Goal: Transaction & Acquisition: Purchase product/service

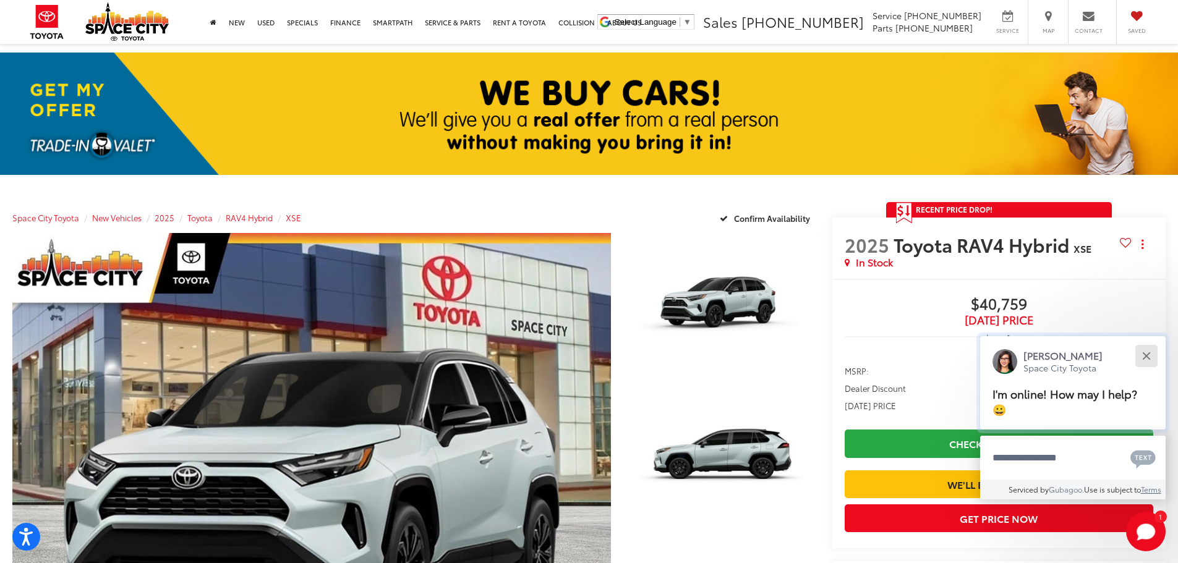
click at [1152, 353] on button "Close" at bounding box center [1145, 355] width 27 height 27
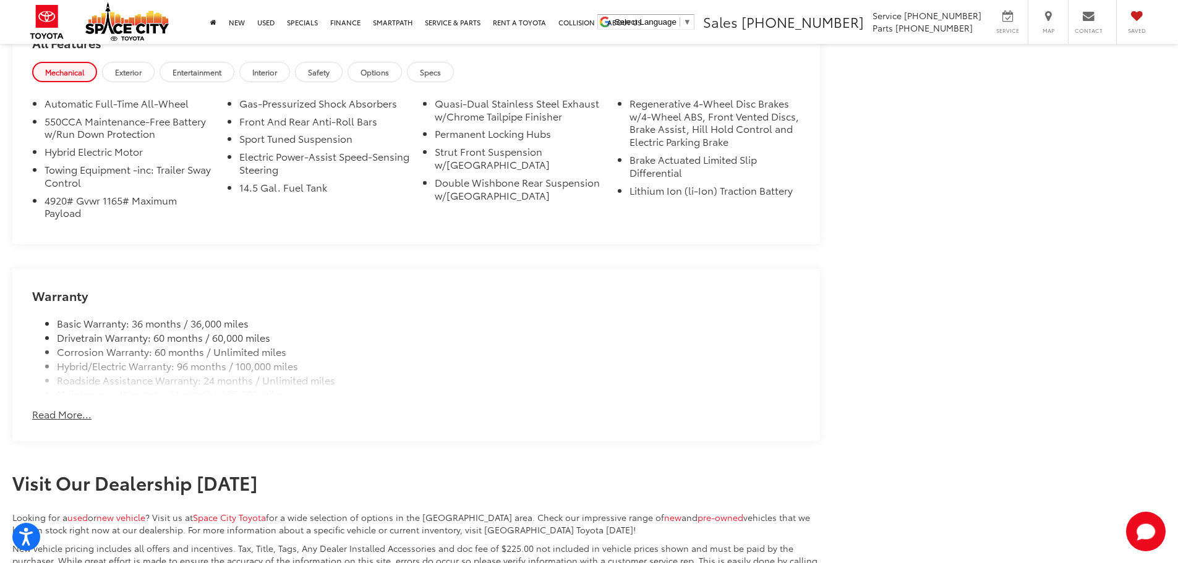
scroll to position [1298, 0]
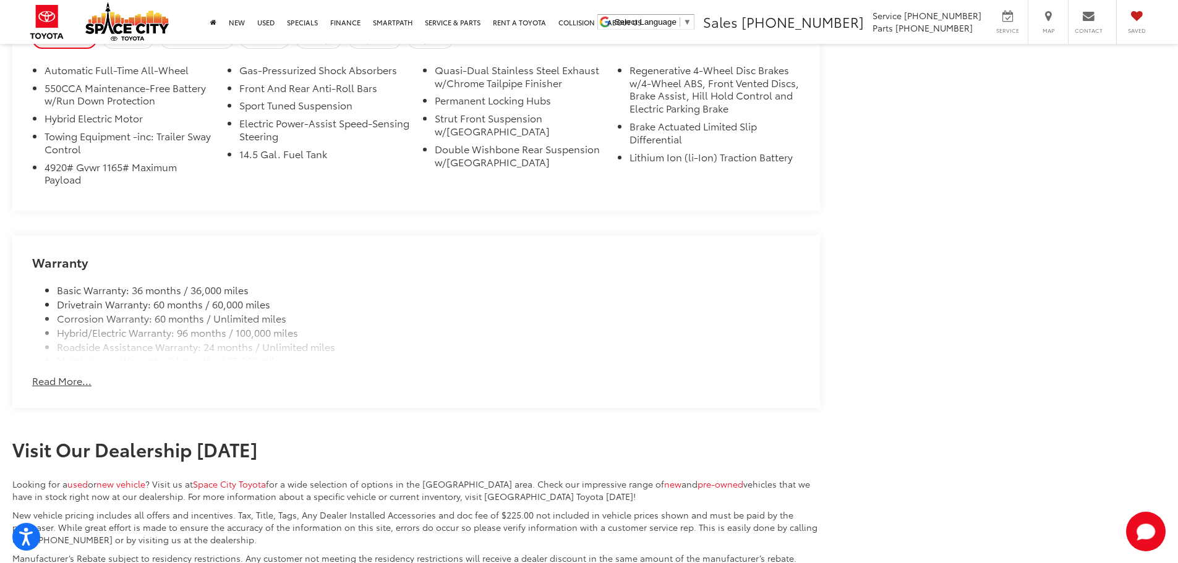
click at [69, 378] on button "Read More..." at bounding box center [61, 381] width 59 height 14
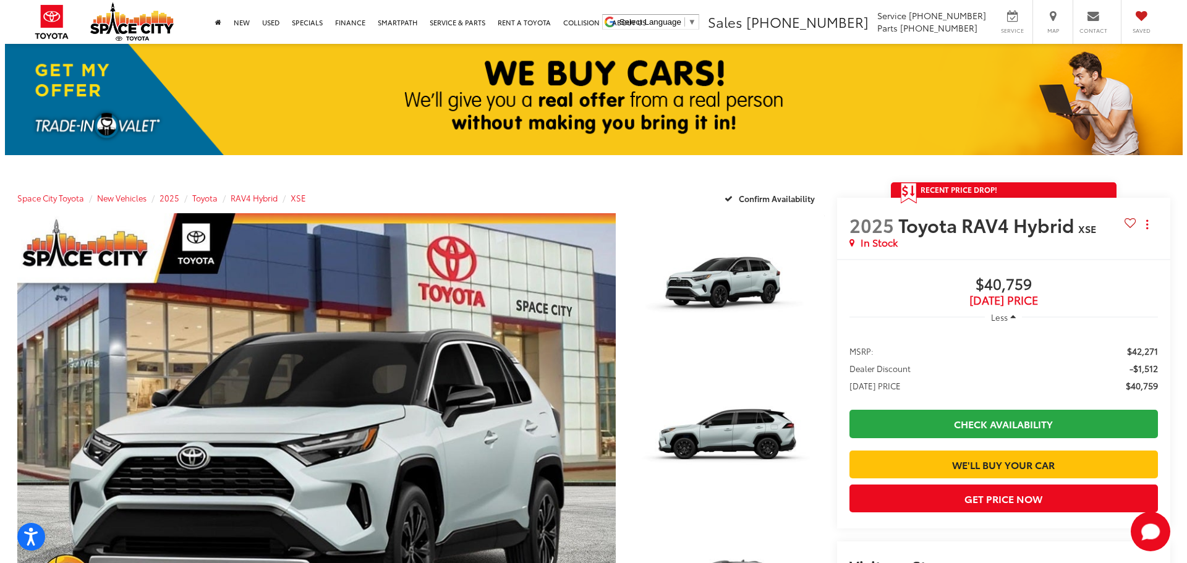
scroll to position [0, 0]
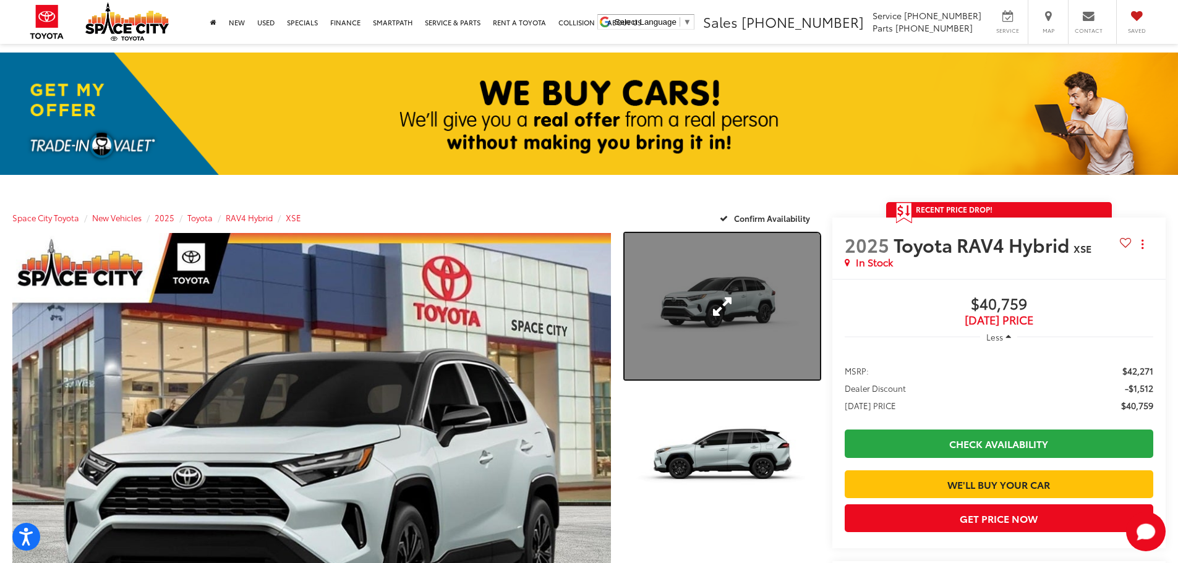
click at [773, 297] on link "Expand Photo 1" at bounding box center [721, 306] width 195 height 146
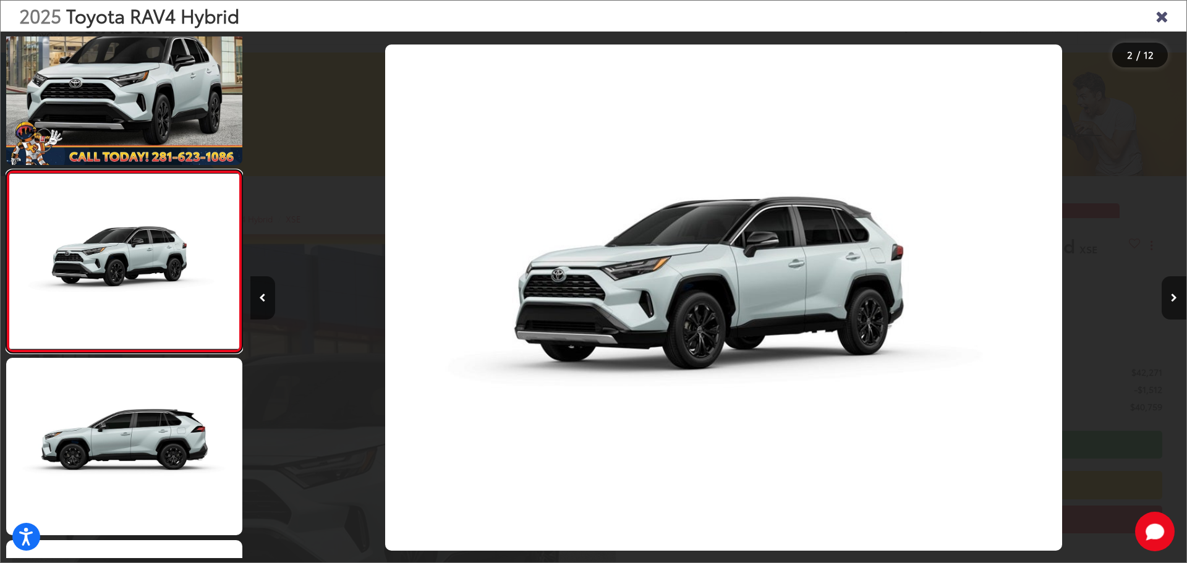
scroll to position [0, 936]
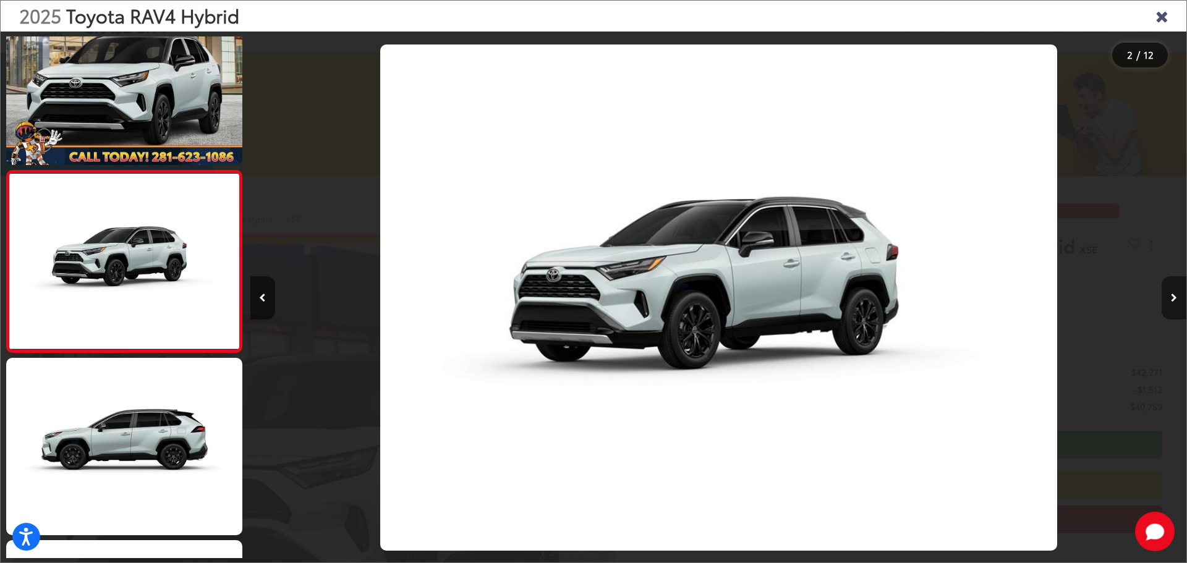
click at [1168, 294] on button "Next image" at bounding box center [1173, 297] width 25 height 43
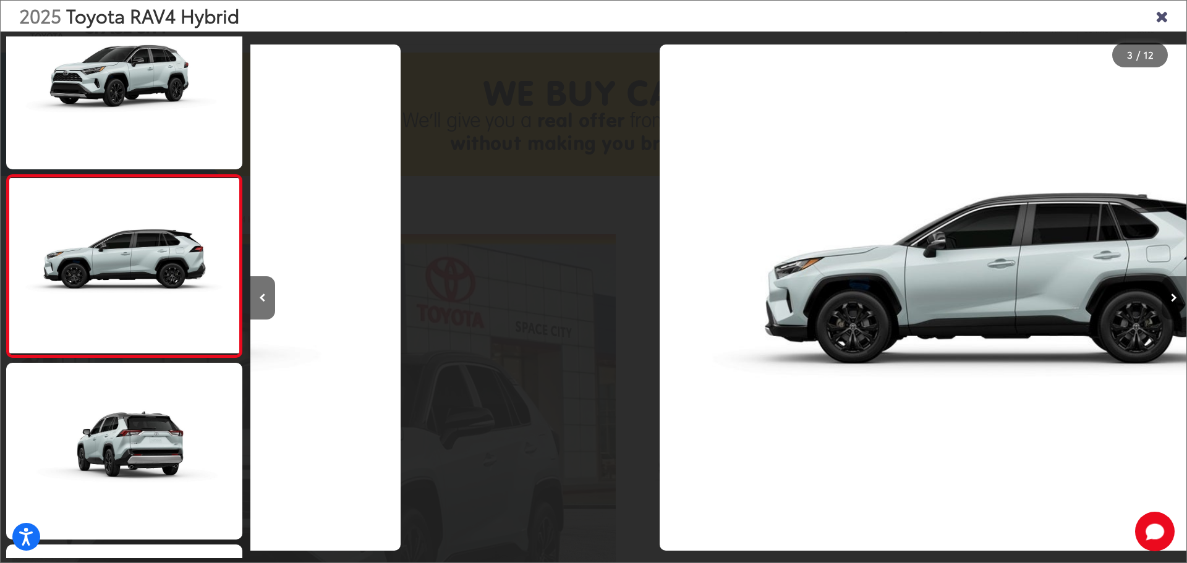
scroll to position [231, 0]
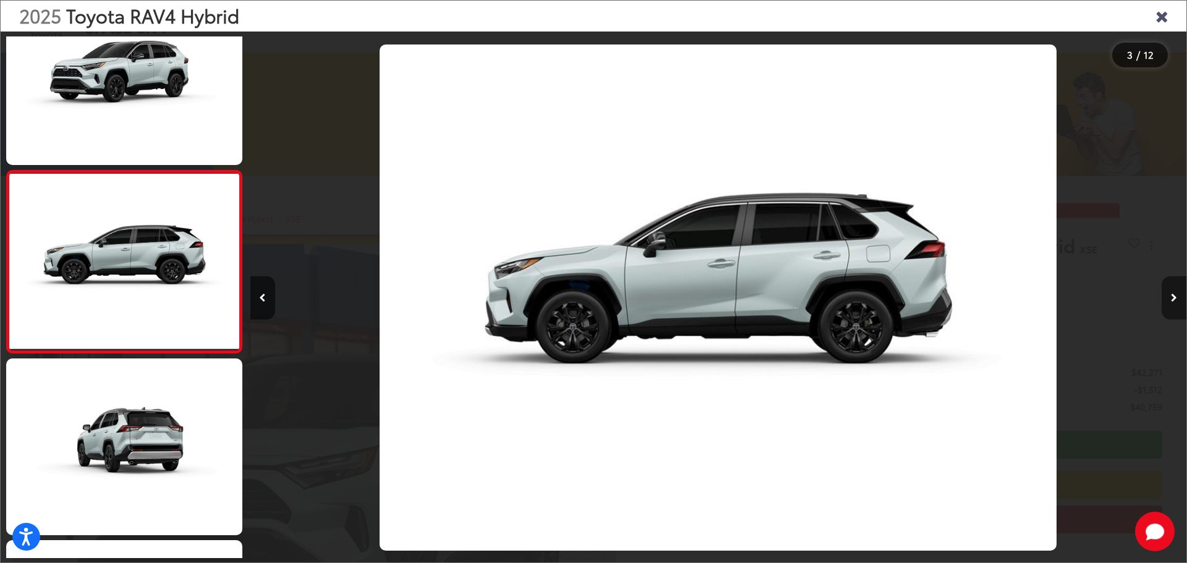
click at [1168, 294] on button "Next image" at bounding box center [1173, 297] width 25 height 43
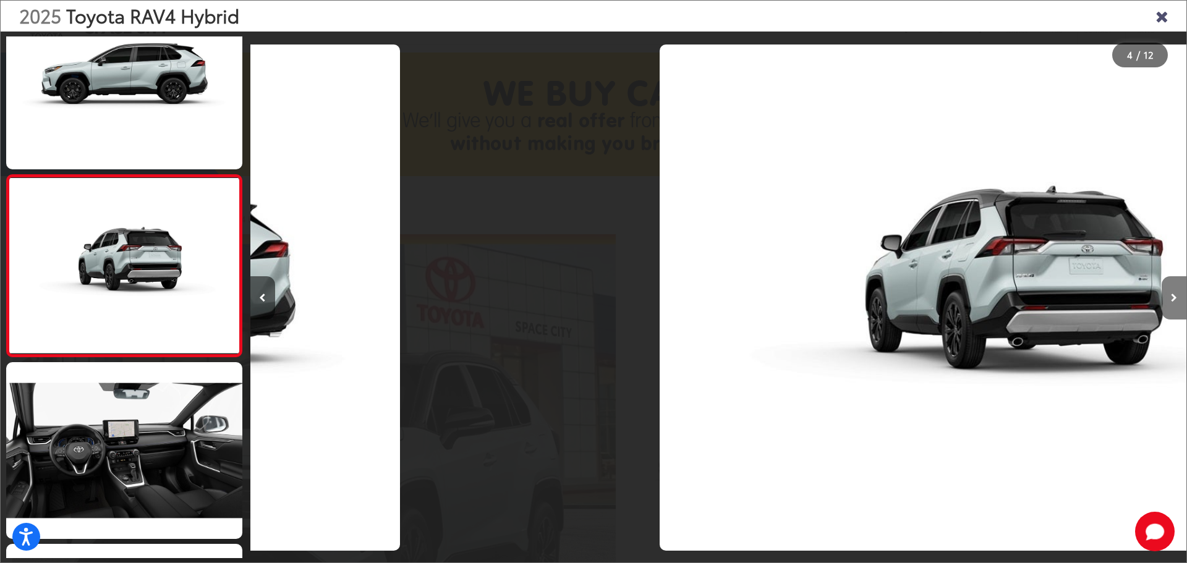
scroll to position [413, 0]
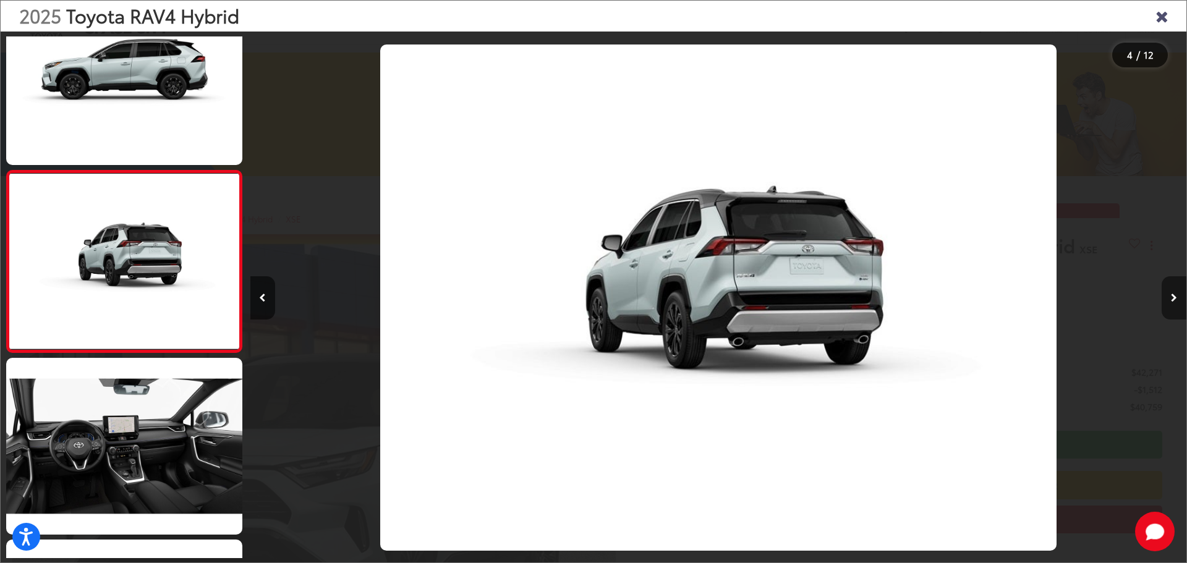
click at [1168, 294] on button "Next image" at bounding box center [1173, 297] width 25 height 43
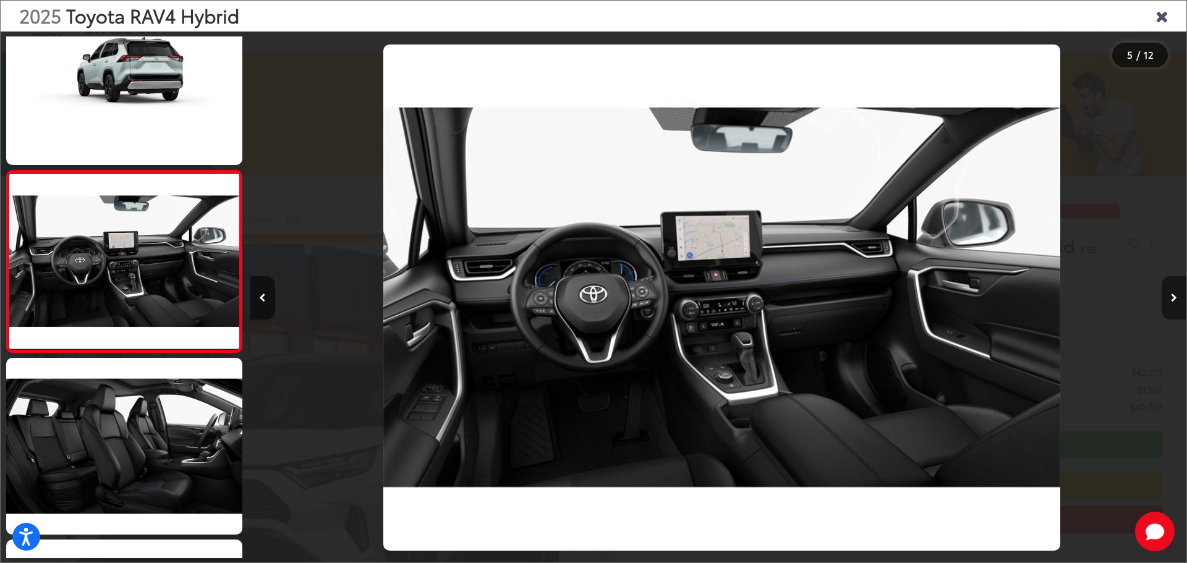
scroll to position [0, 3745]
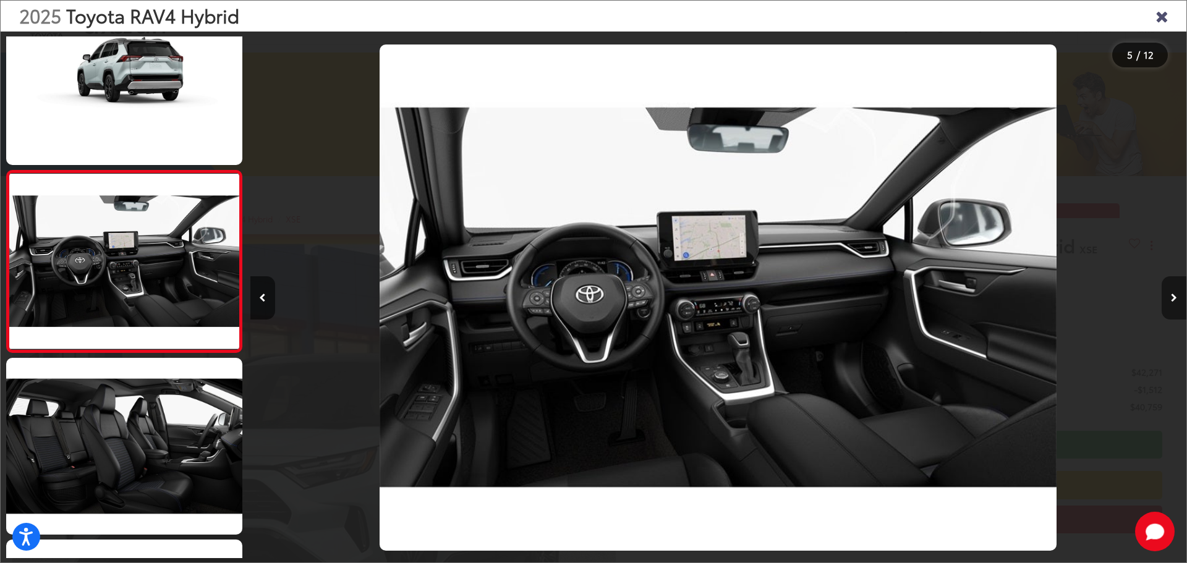
click at [1168, 294] on button "Next image" at bounding box center [1173, 297] width 25 height 43
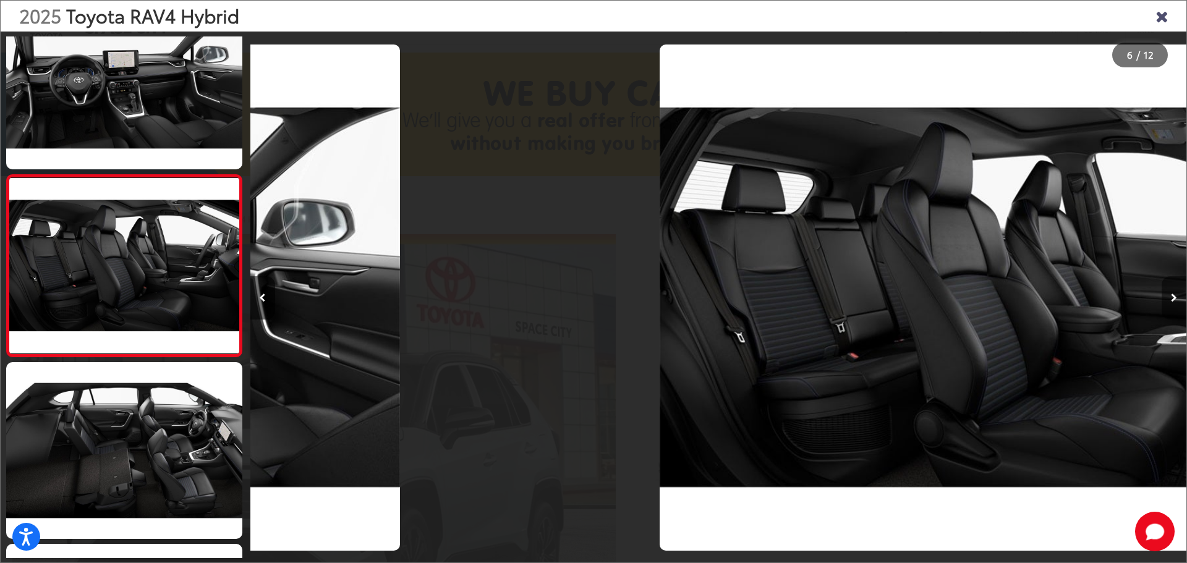
scroll to position [776, 0]
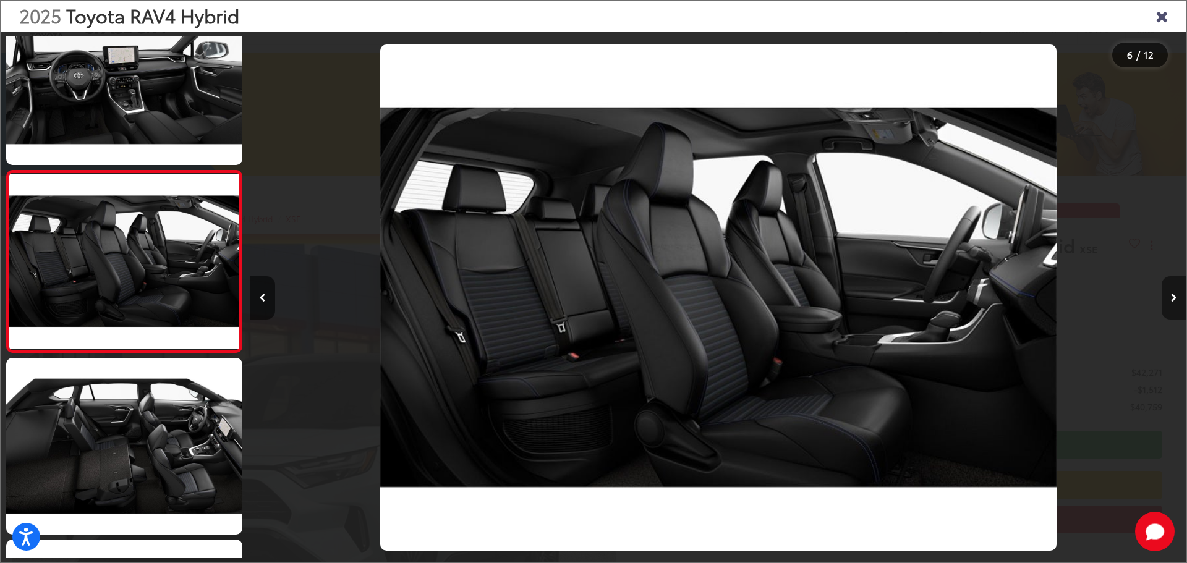
click at [1168, 294] on button "Next image" at bounding box center [1173, 297] width 25 height 43
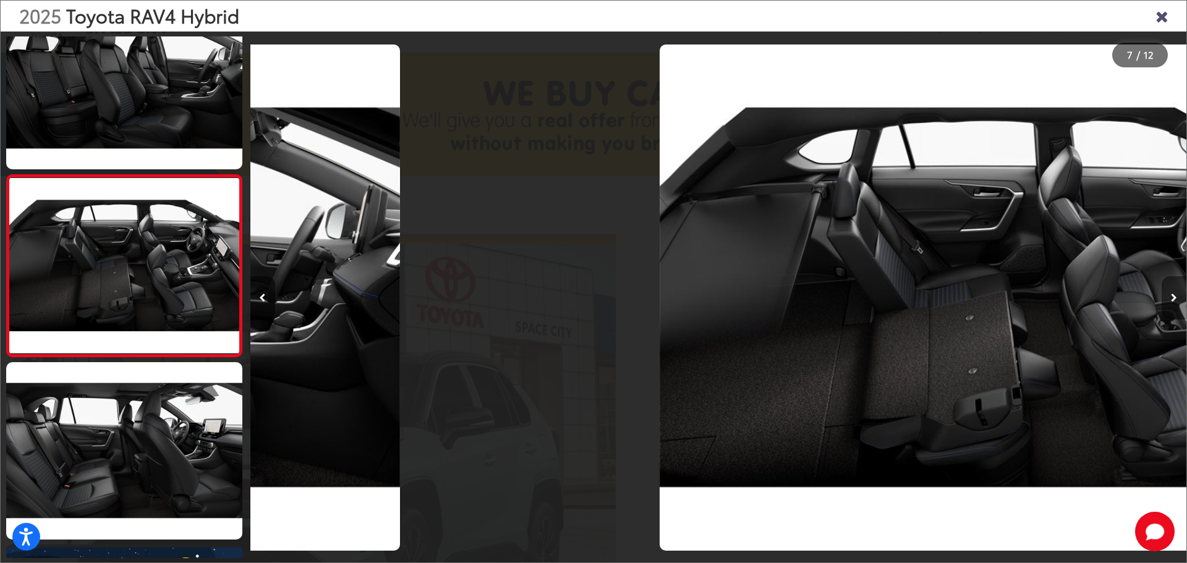
scroll to position [958, 0]
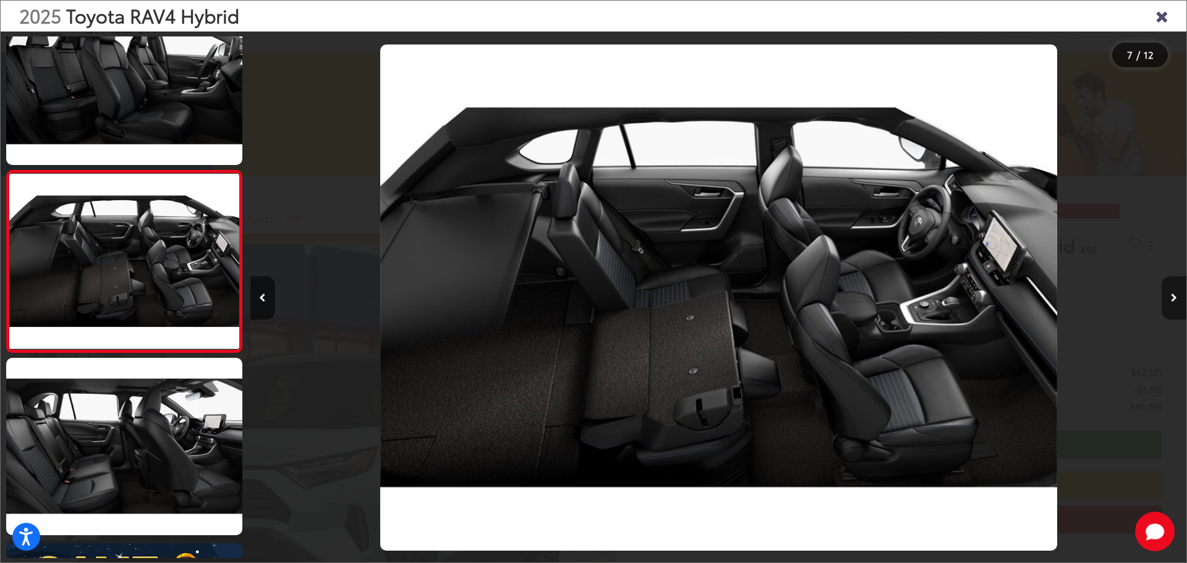
click at [1168, 294] on button "Next image" at bounding box center [1173, 297] width 25 height 43
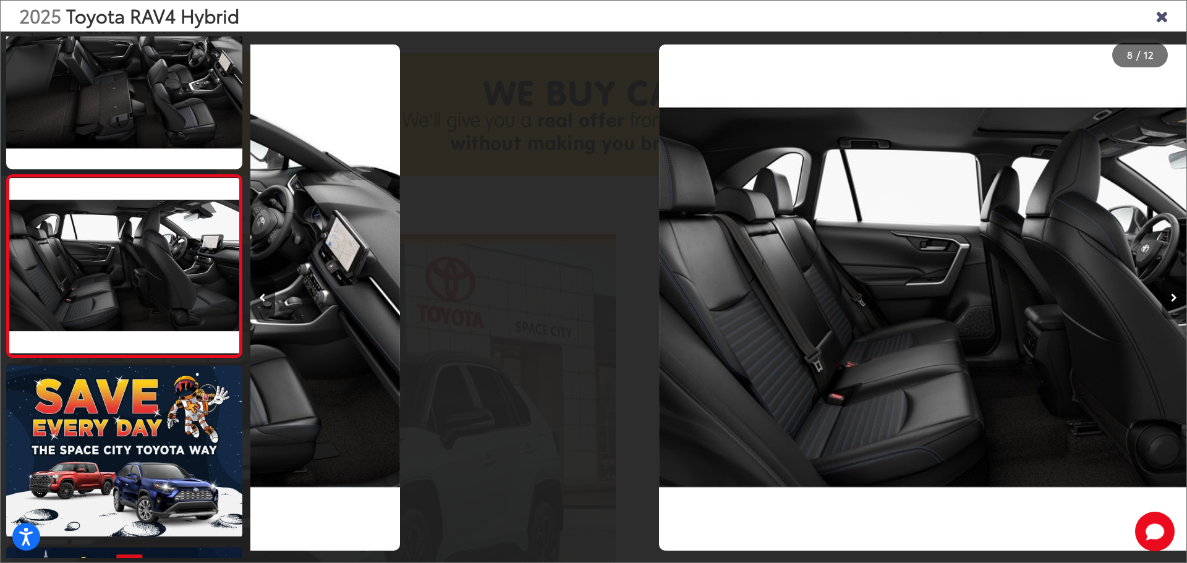
scroll to position [1140, 0]
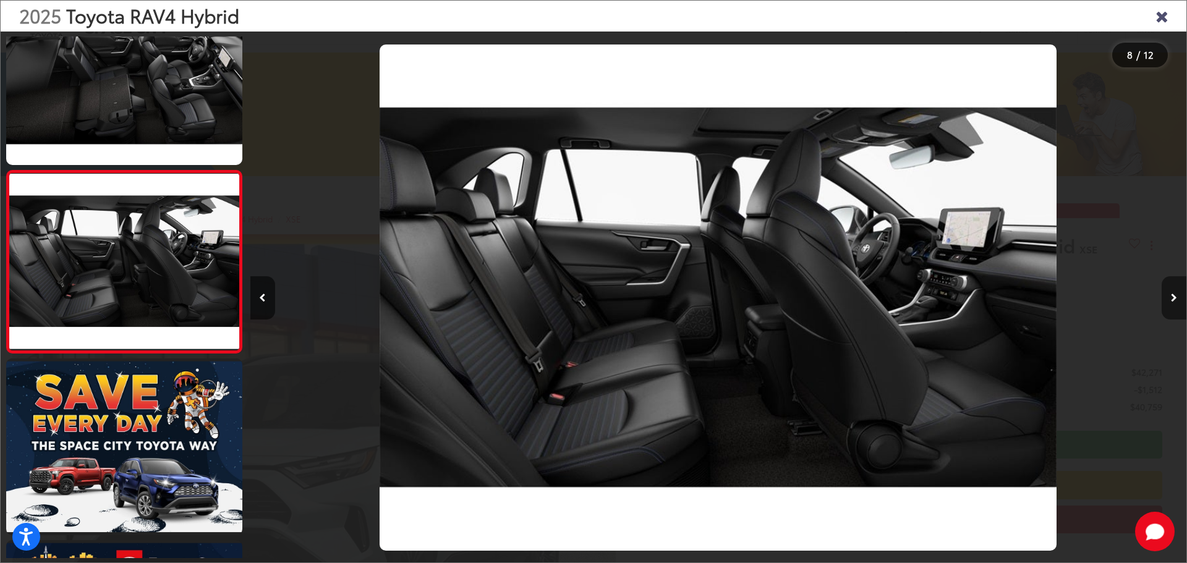
click at [1168, 294] on button "Next image" at bounding box center [1173, 297] width 25 height 43
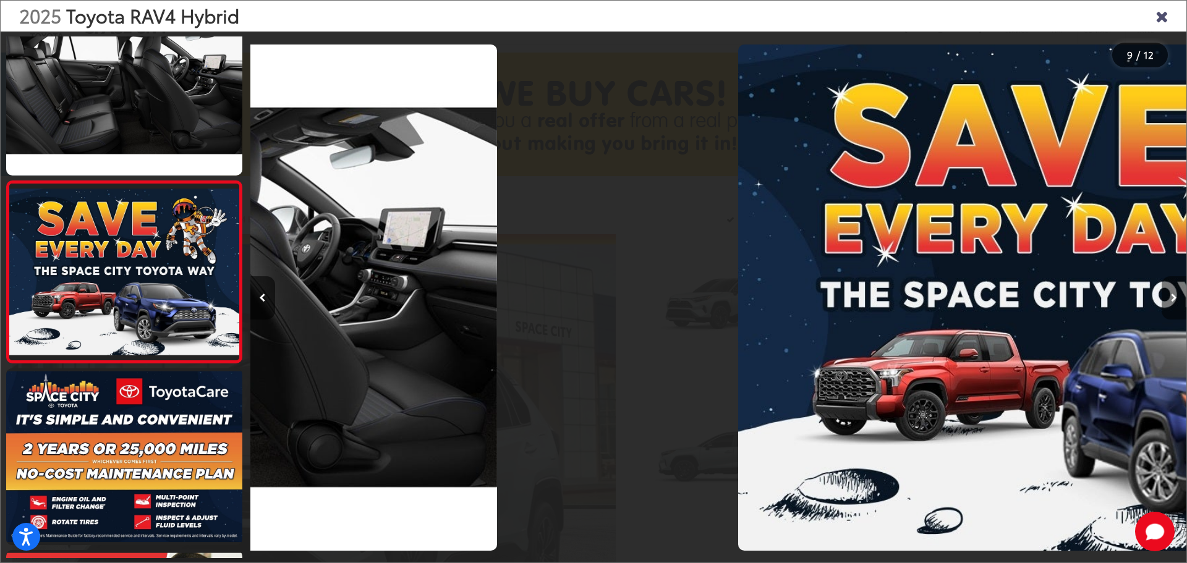
scroll to position [0, 0]
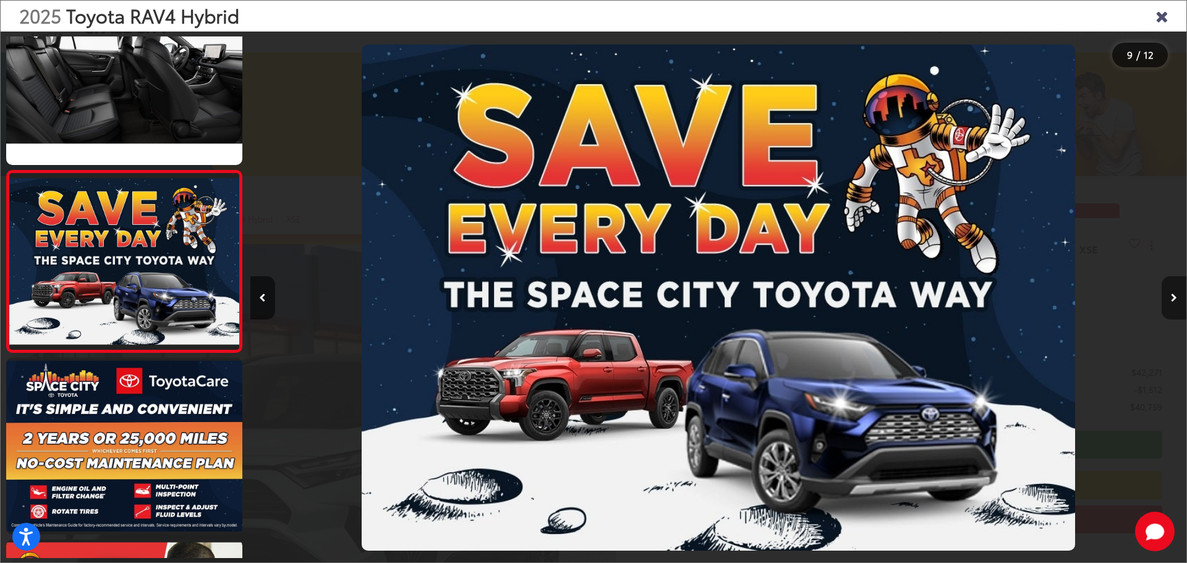
click at [1168, 294] on button "Next image" at bounding box center [1173, 297] width 25 height 43
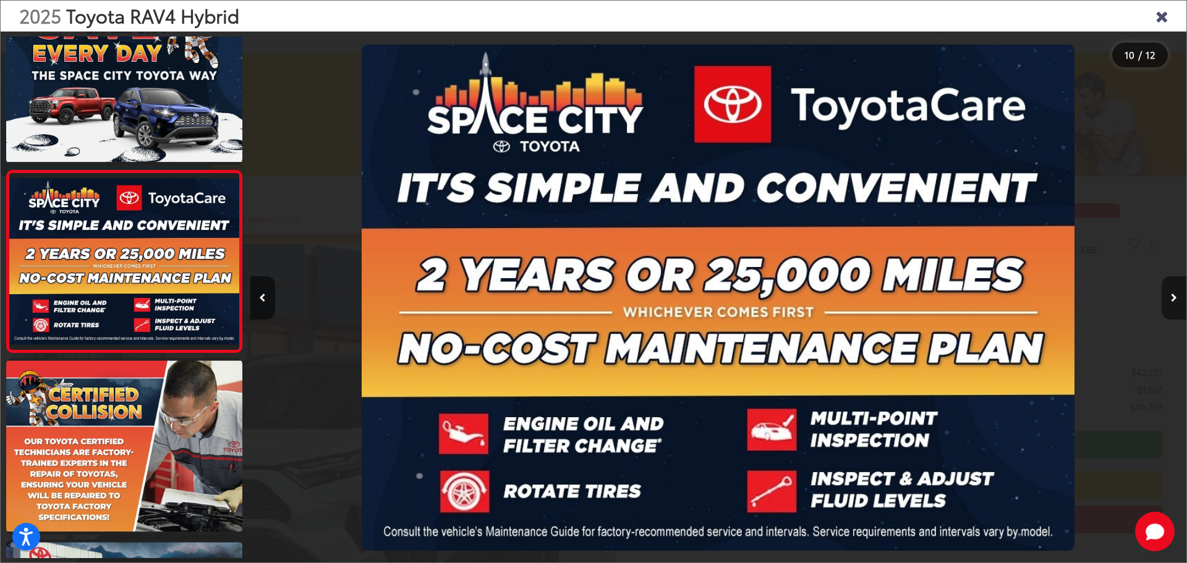
click at [1168, 294] on button "Next image" at bounding box center [1173, 297] width 25 height 43
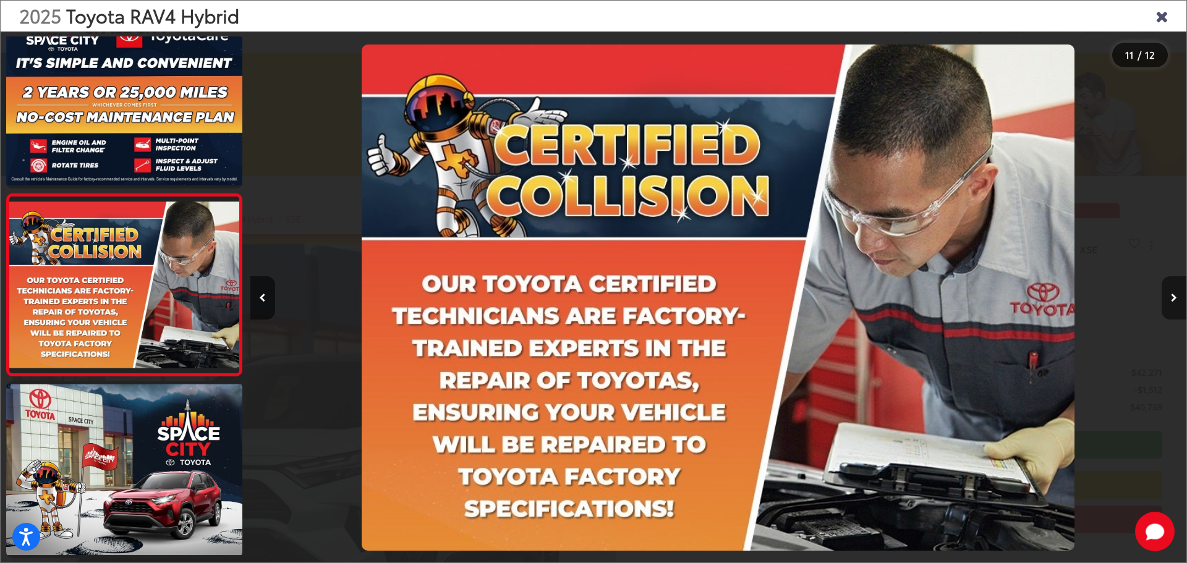
click at [1168, 294] on button "Next image" at bounding box center [1173, 297] width 25 height 43
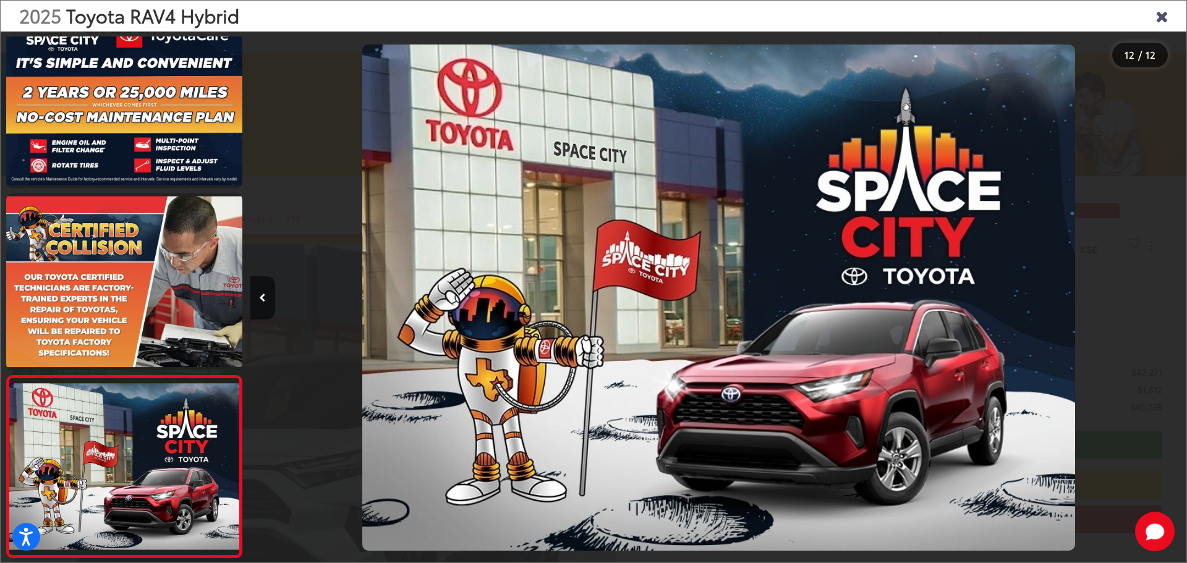
click at [1168, 294] on div at bounding box center [1069, 298] width 234 height 532
click at [1158, 14] on icon "Close gallery" at bounding box center [1161, 15] width 12 height 16
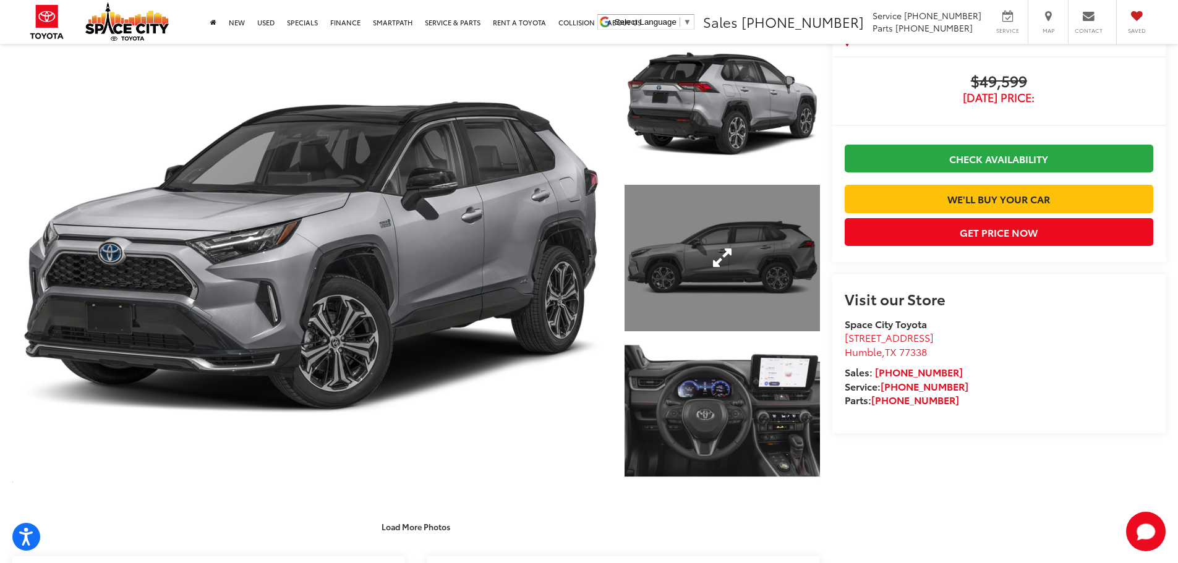
scroll to position [124, 0]
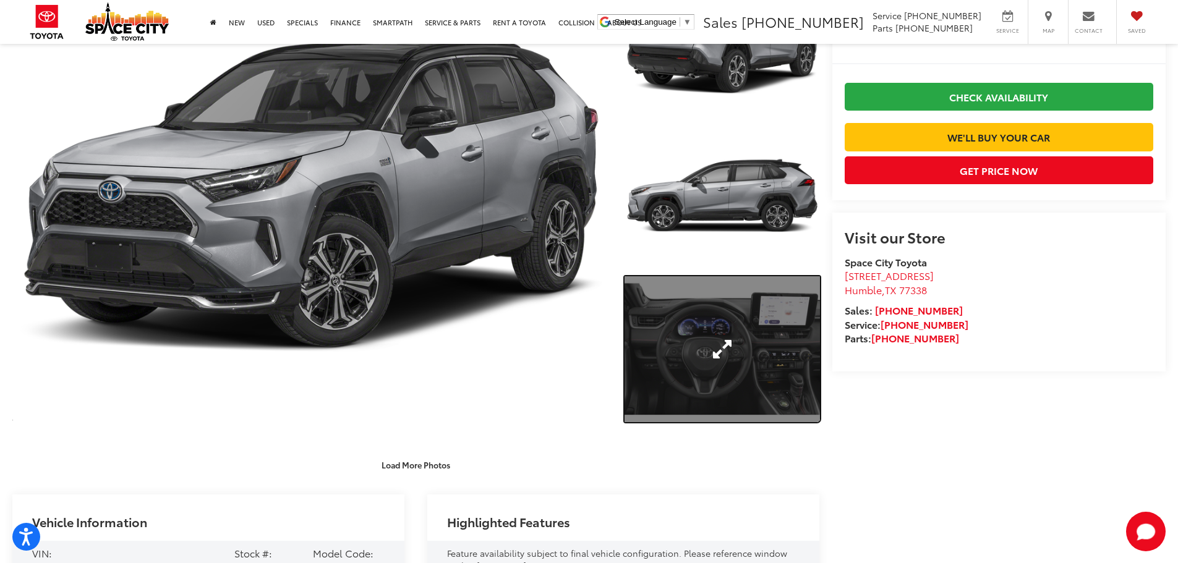
click at [712, 344] on link "Expand Photo 3" at bounding box center [721, 349] width 195 height 146
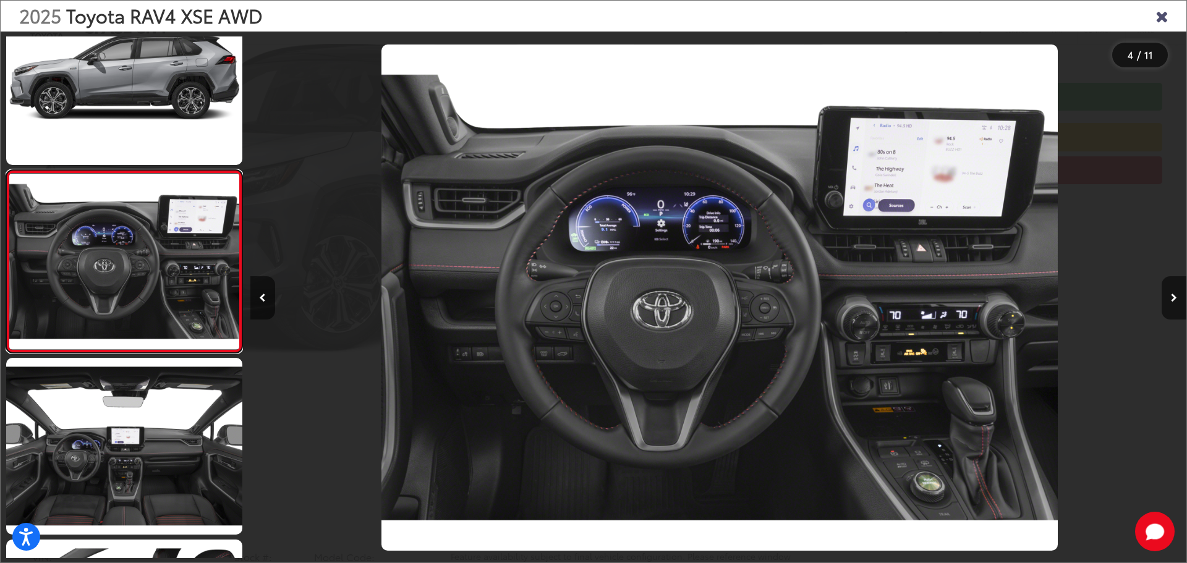
scroll to position [0, 2808]
click at [1173, 296] on icon "Next image" at bounding box center [1174, 298] width 6 height 9
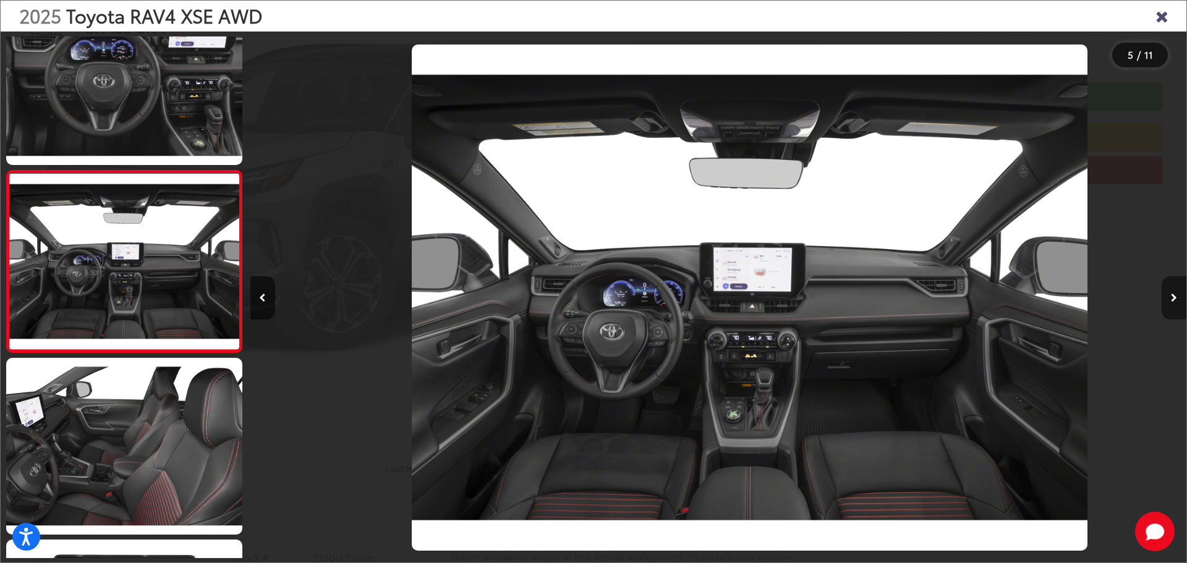
scroll to position [0, 3745]
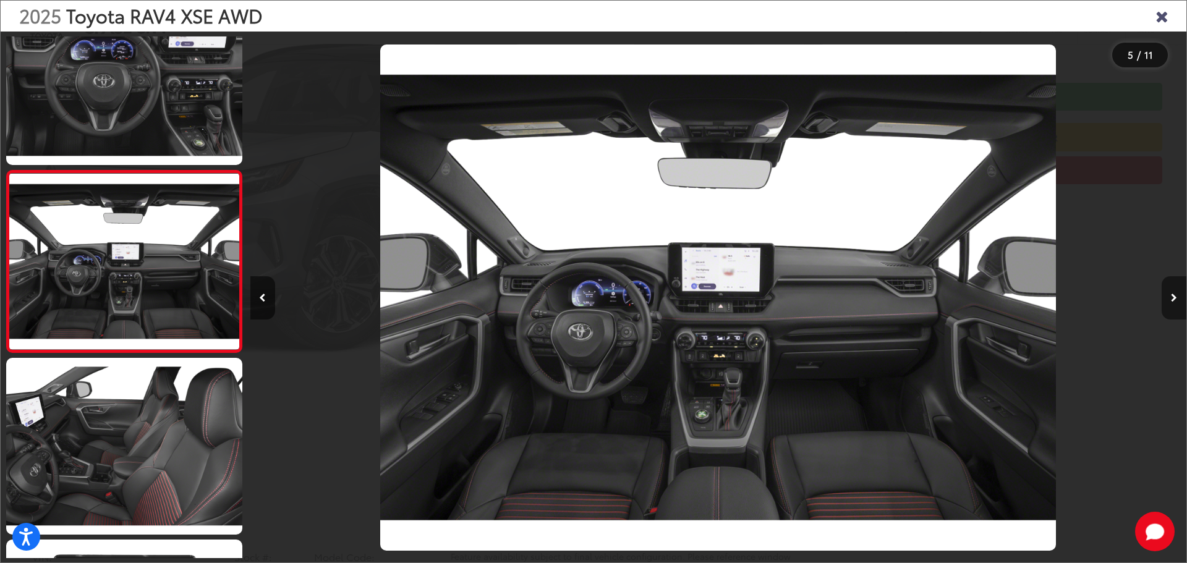
click at [1173, 296] on icon "Next image" at bounding box center [1174, 298] width 6 height 9
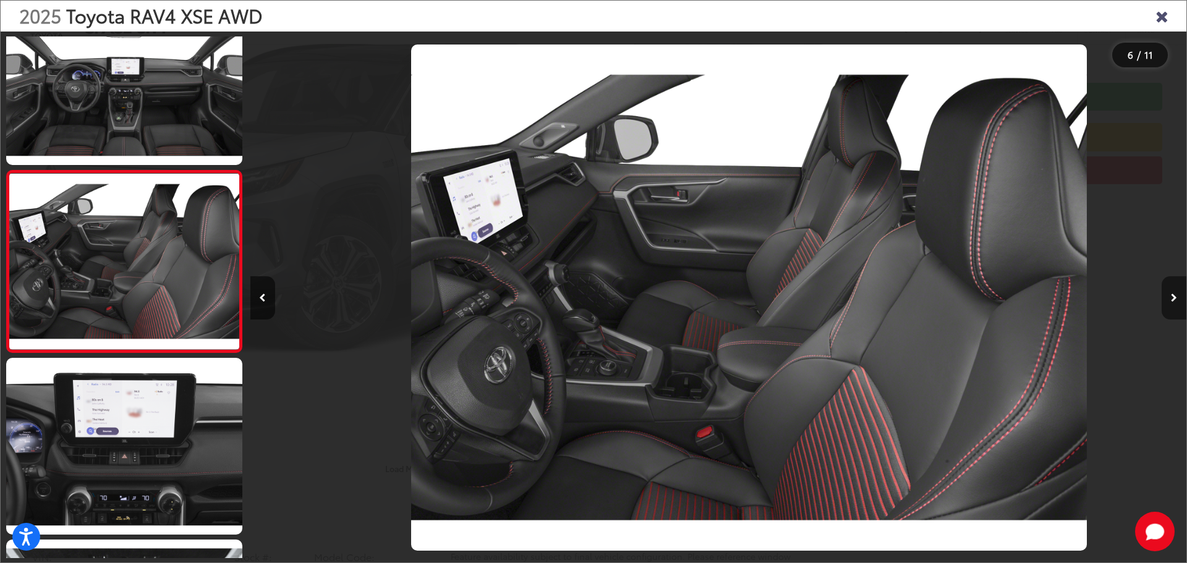
scroll to position [0, 4680]
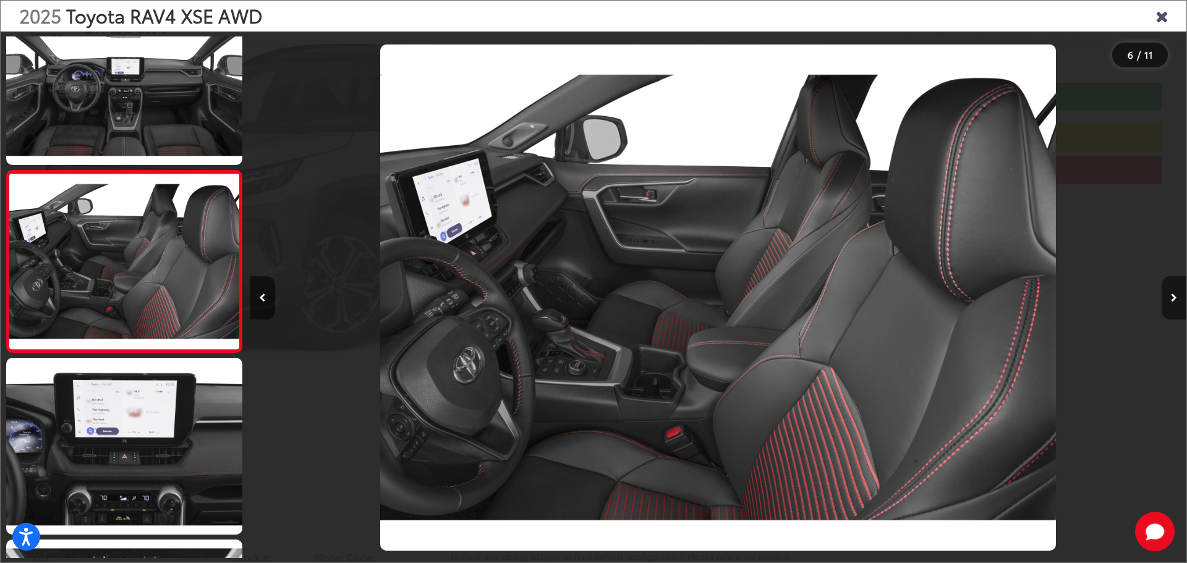
click at [1173, 296] on icon "Next image" at bounding box center [1174, 298] width 6 height 9
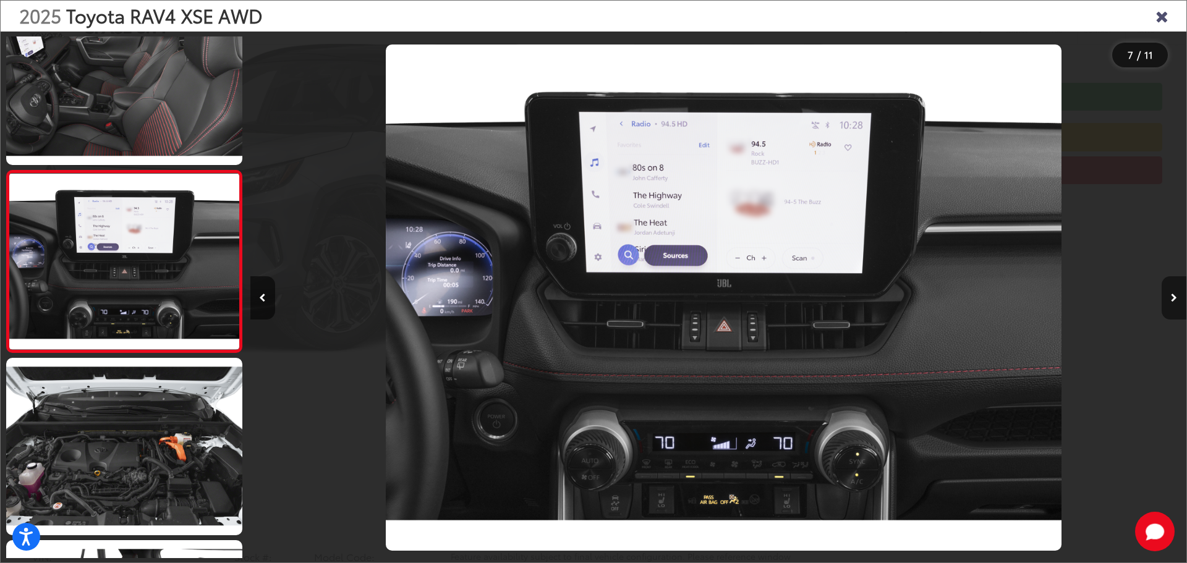
scroll to position [0, 5616]
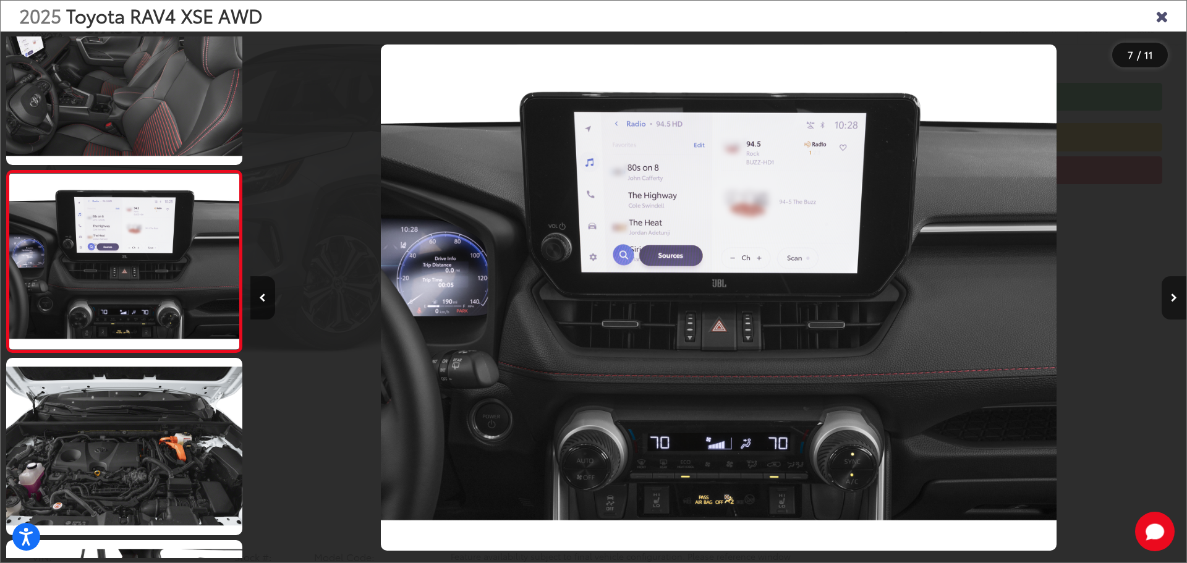
click at [1173, 296] on icon "Next image" at bounding box center [1174, 298] width 6 height 9
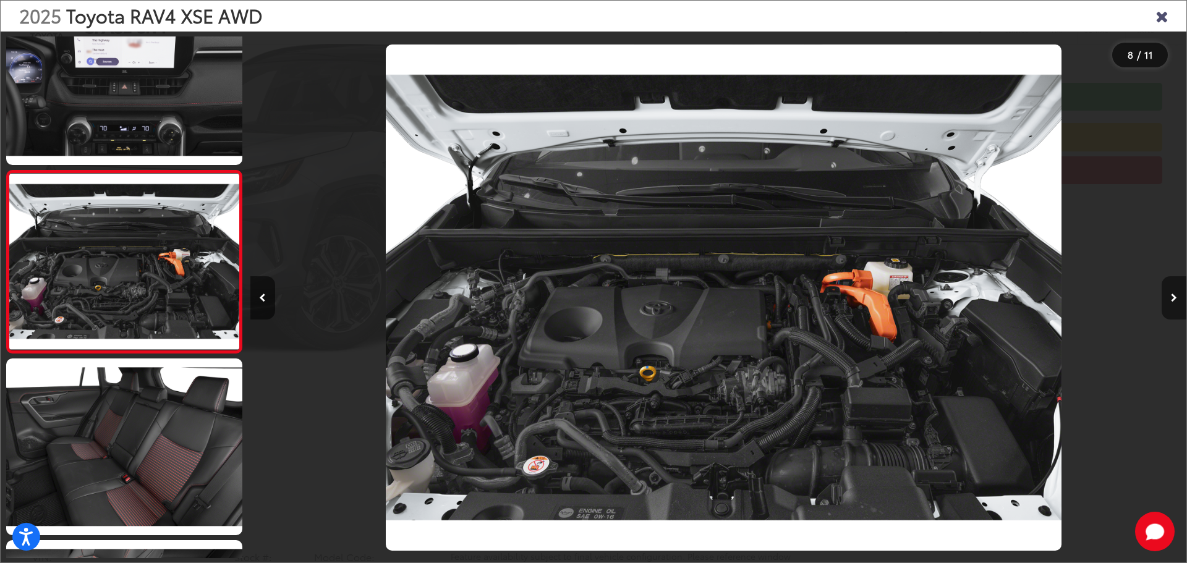
scroll to position [0, 6553]
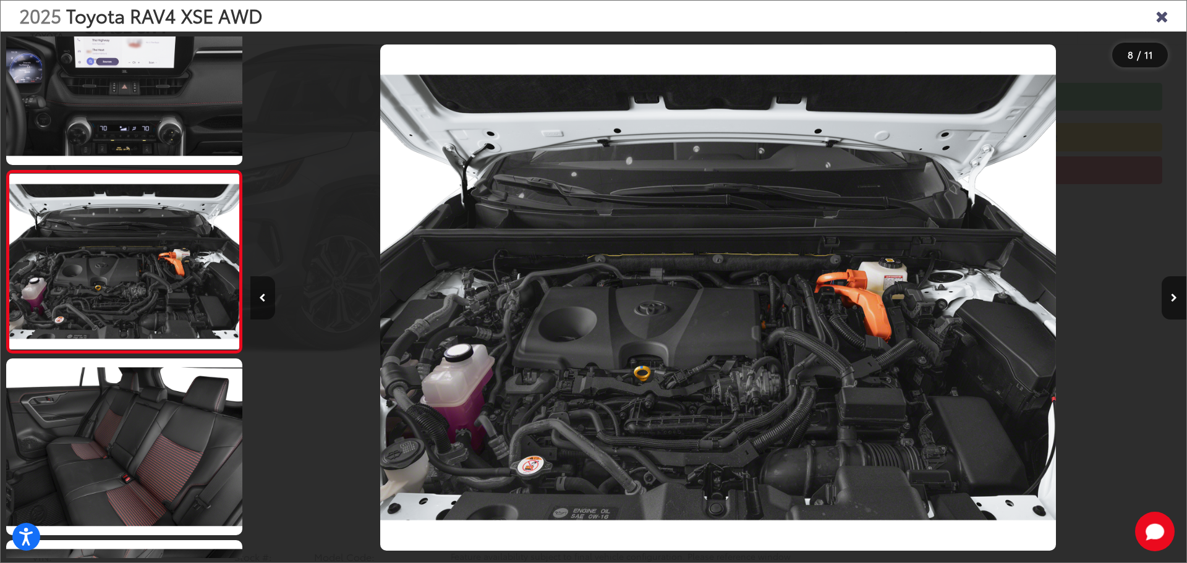
click at [269, 300] on button "Previous image" at bounding box center [262, 297] width 25 height 43
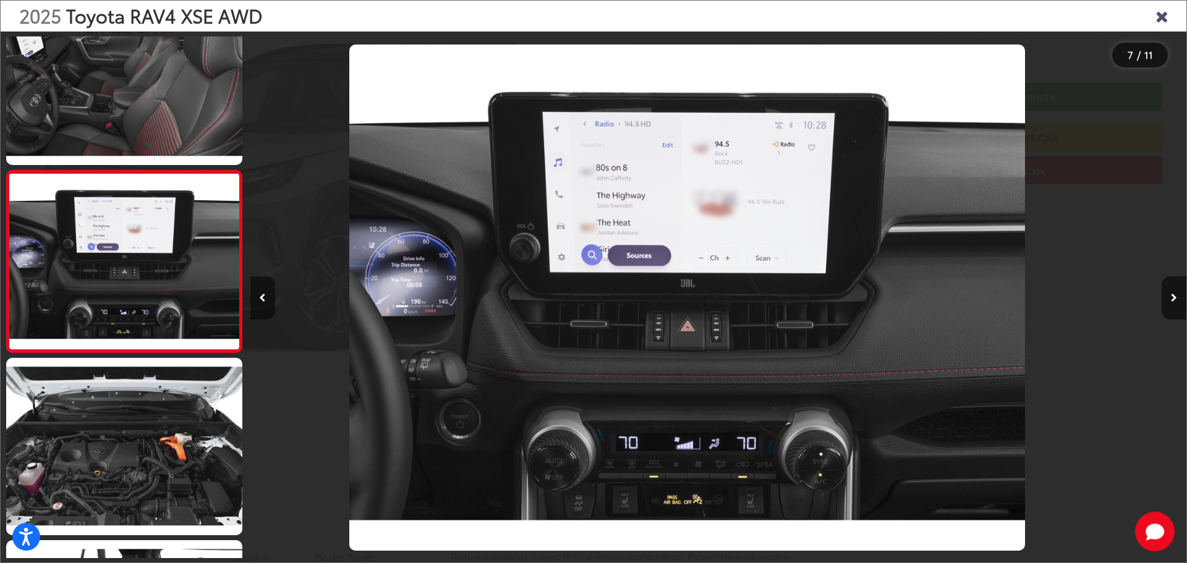
scroll to position [0, 5616]
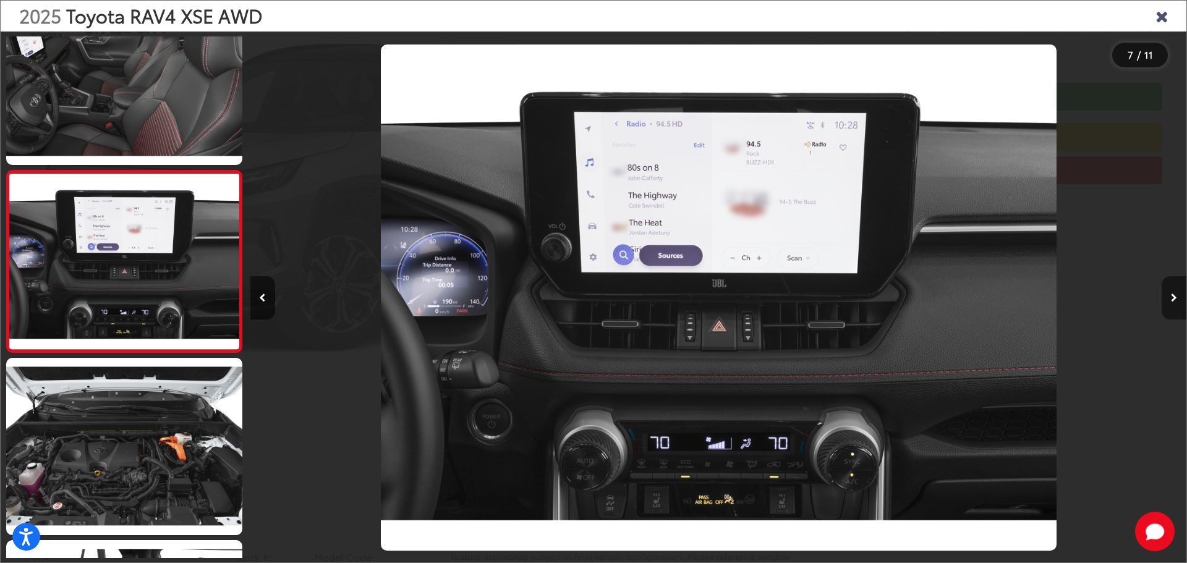
click at [1177, 303] on button "Next image" at bounding box center [1173, 297] width 25 height 43
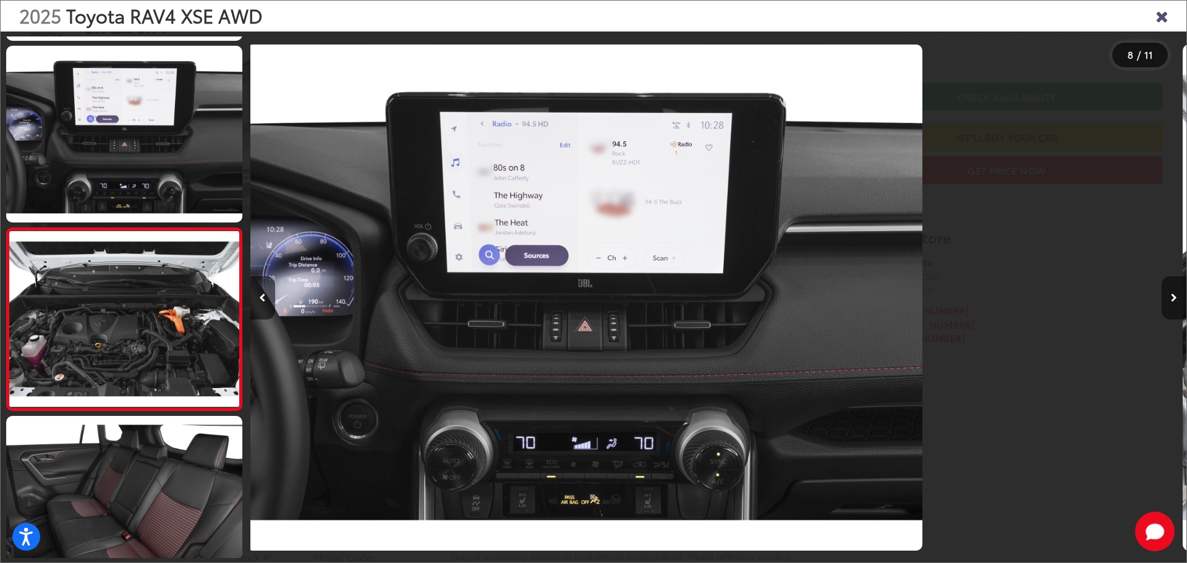
scroll to position [0, 0]
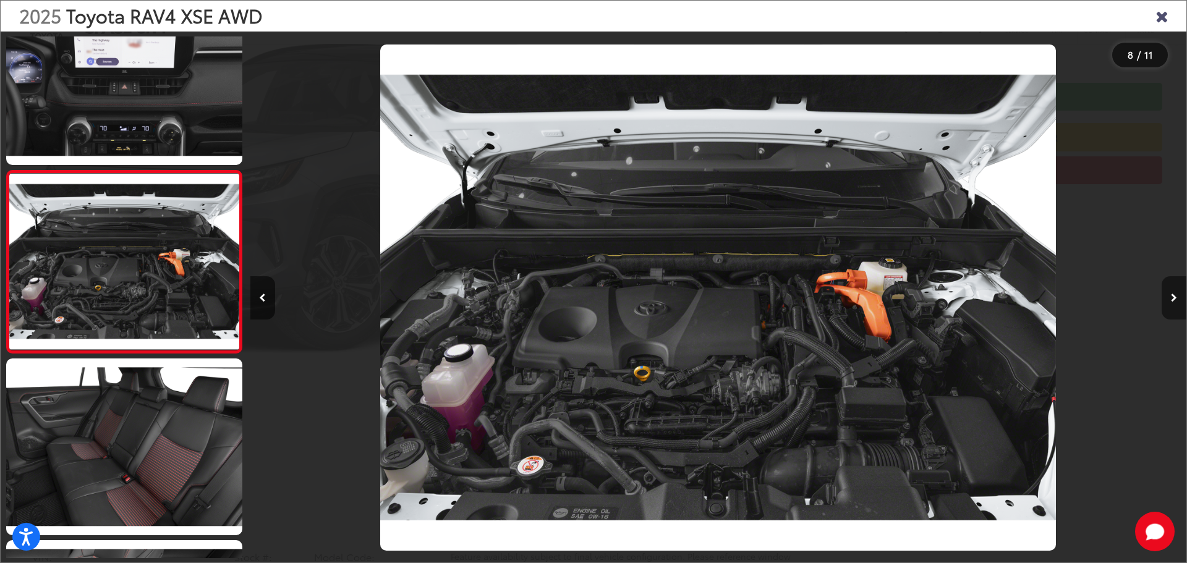
click at [1177, 303] on button "Next image" at bounding box center [1173, 297] width 25 height 43
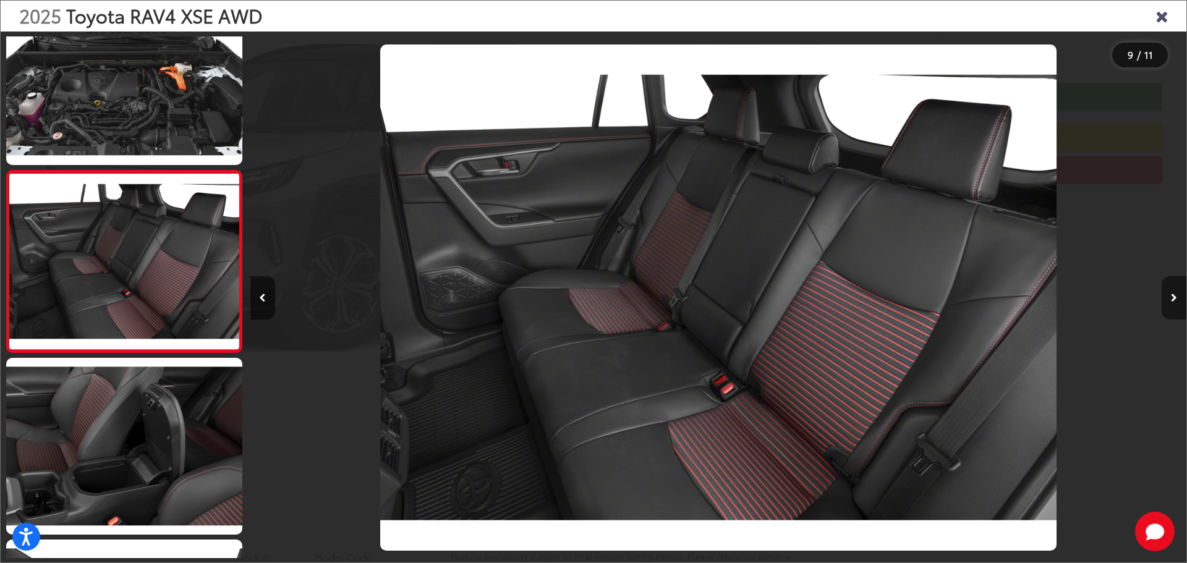
click at [1177, 303] on button "Next image" at bounding box center [1173, 297] width 25 height 43
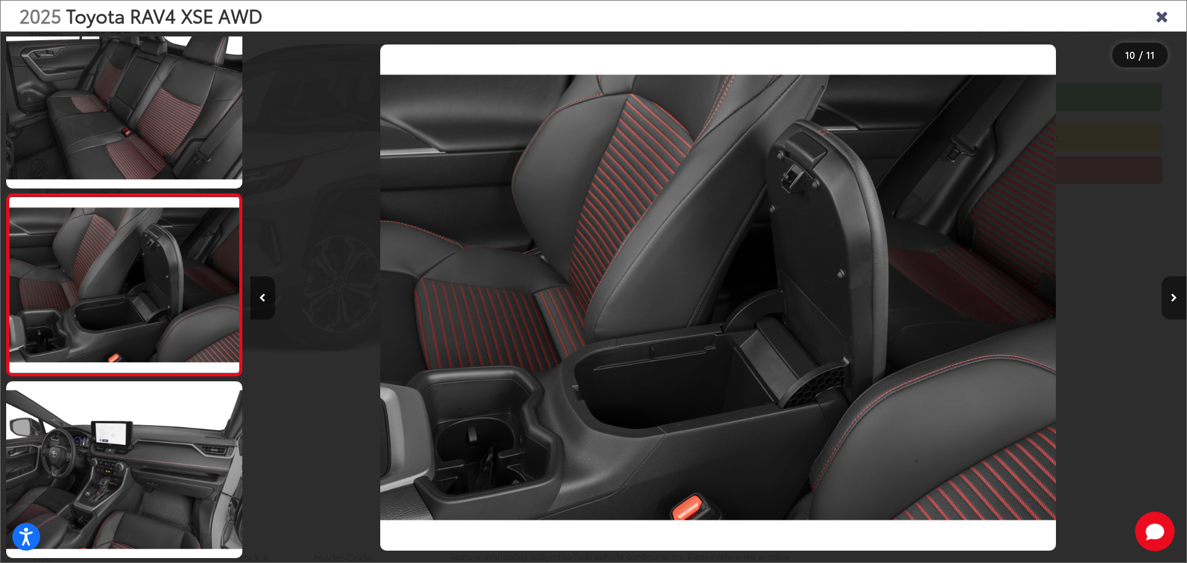
click at [1177, 303] on button "Next image" at bounding box center [1173, 297] width 25 height 43
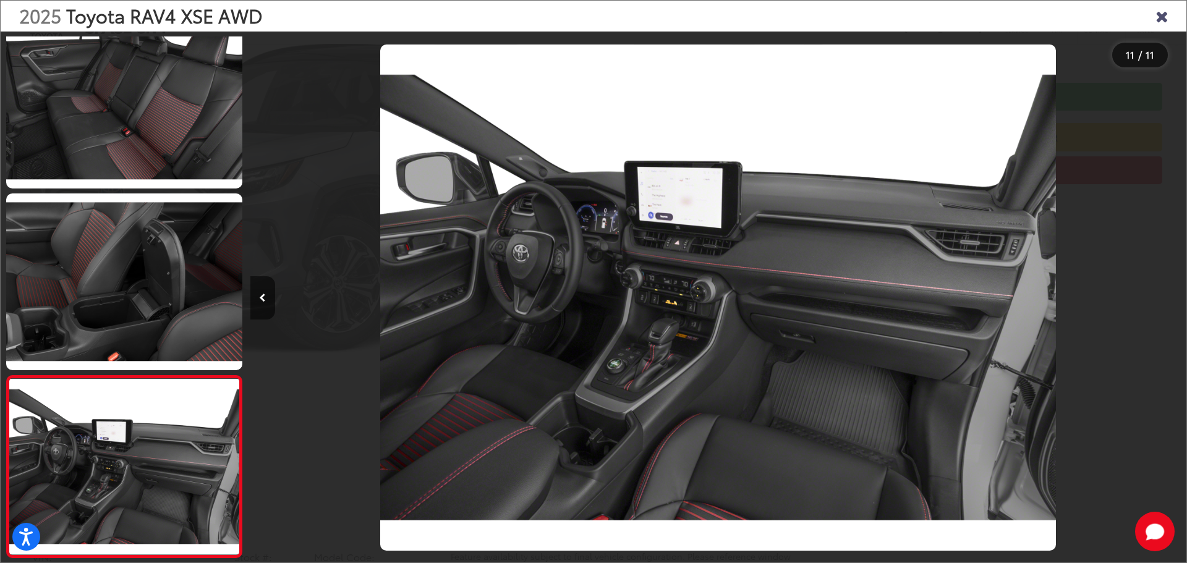
click at [1177, 303] on div at bounding box center [1069, 298] width 234 height 532
click at [1158, 20] on icon "Close gallery" at bounding box center [1161, 15] width 12 height 16
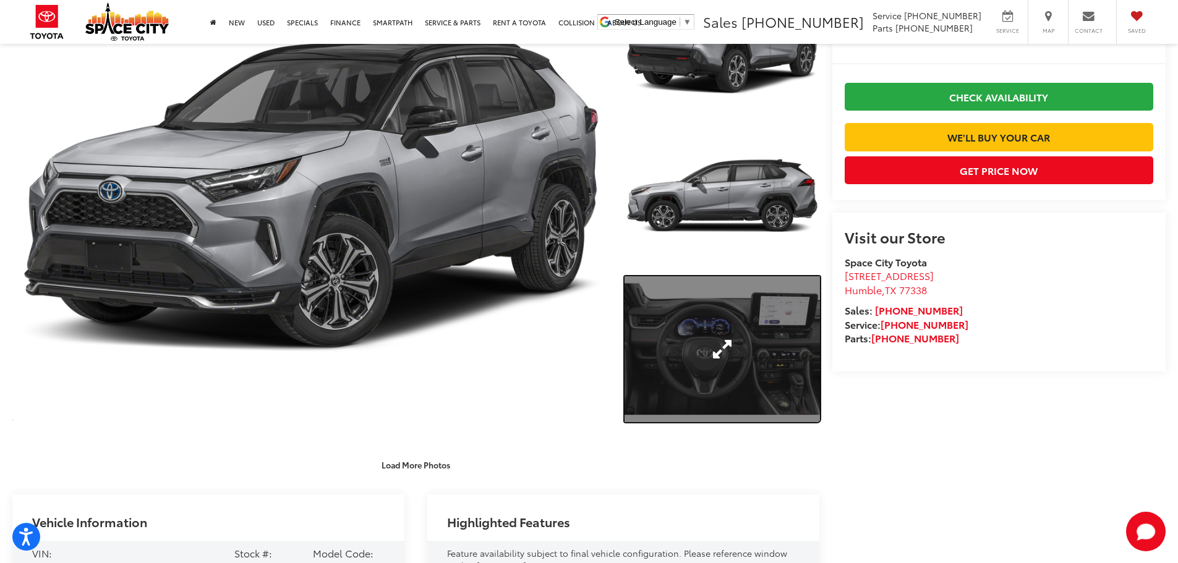
click at [738, 356] on link "Expand Photo 3" at bounding box center [721, 349] width 195 height 146
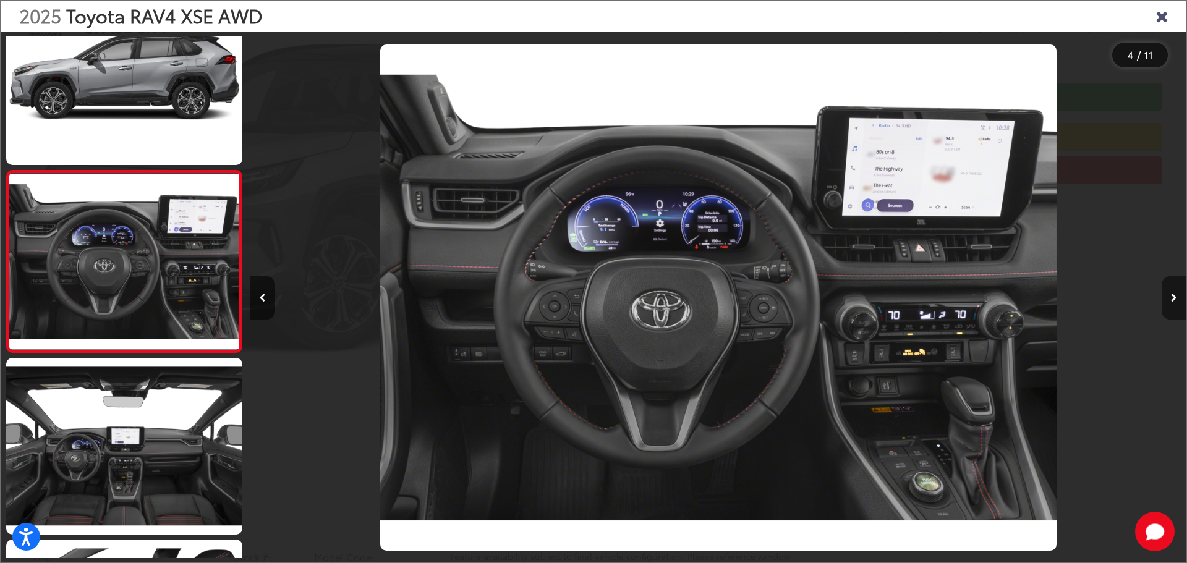
click at [1177, 295] on button "Next image" at bounding box center [1173, 297] width 25 height 43
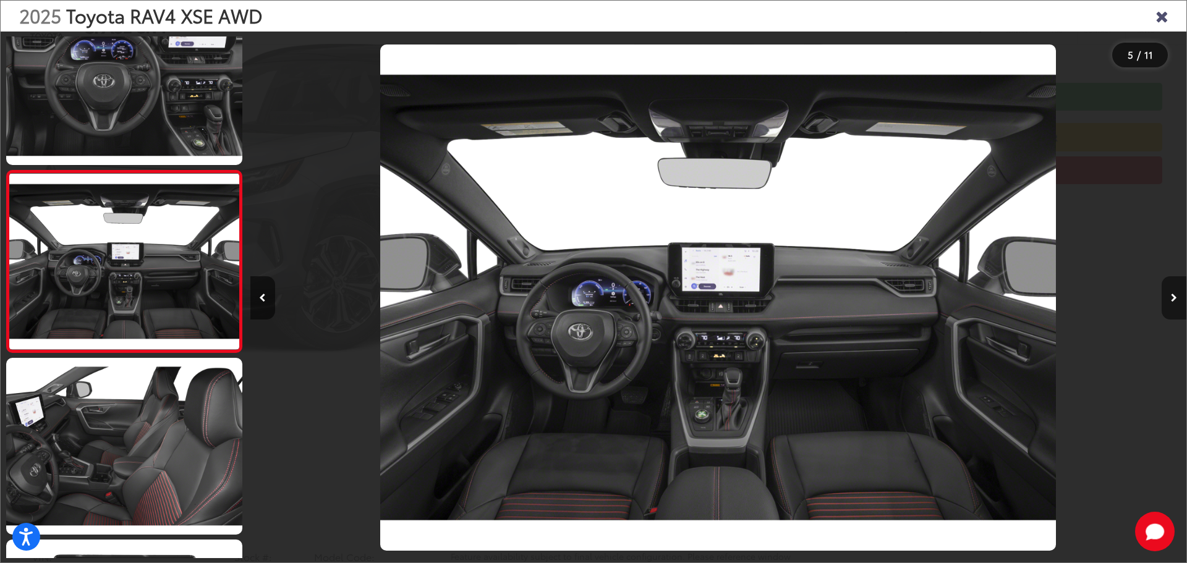
click at [1177, 295] on button "Next image" at bounding box center [1173, 297] width 25 height 43
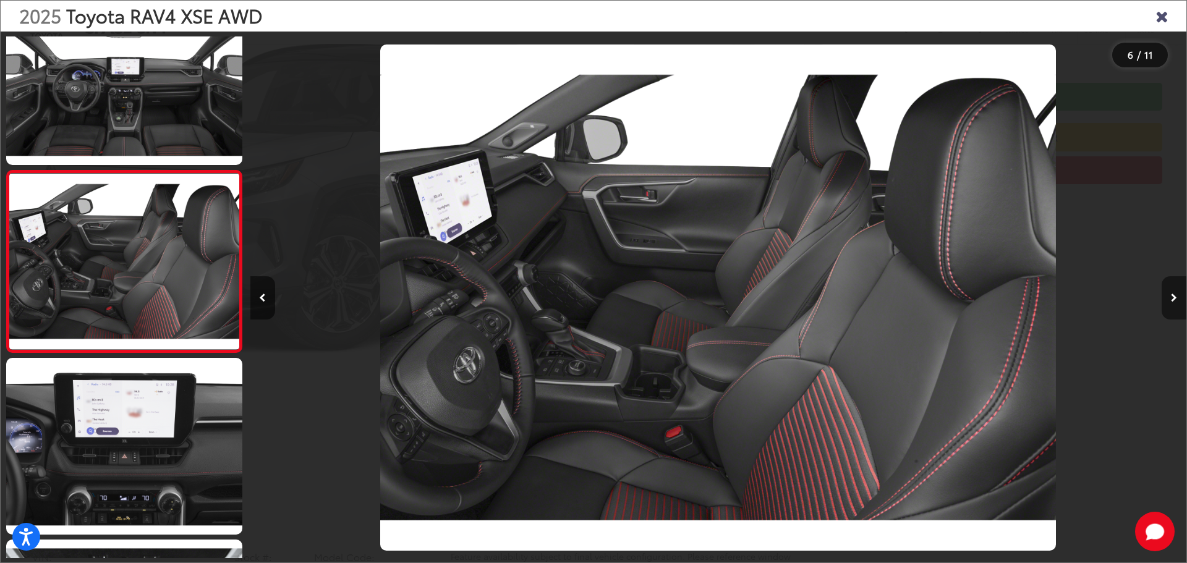
click at [1177, 295] on button "Next image" at bounding box center [1173, 297] width 25 height 43
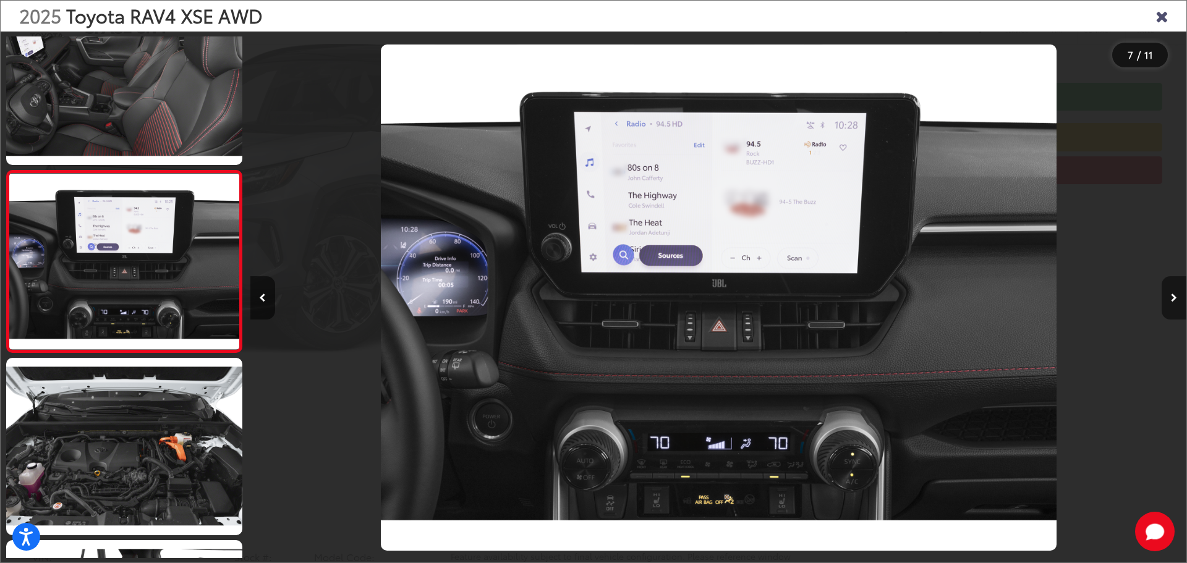
click at [1177, 295] on button "Next image" at bounding box center [1173, 297] width 25 height 43
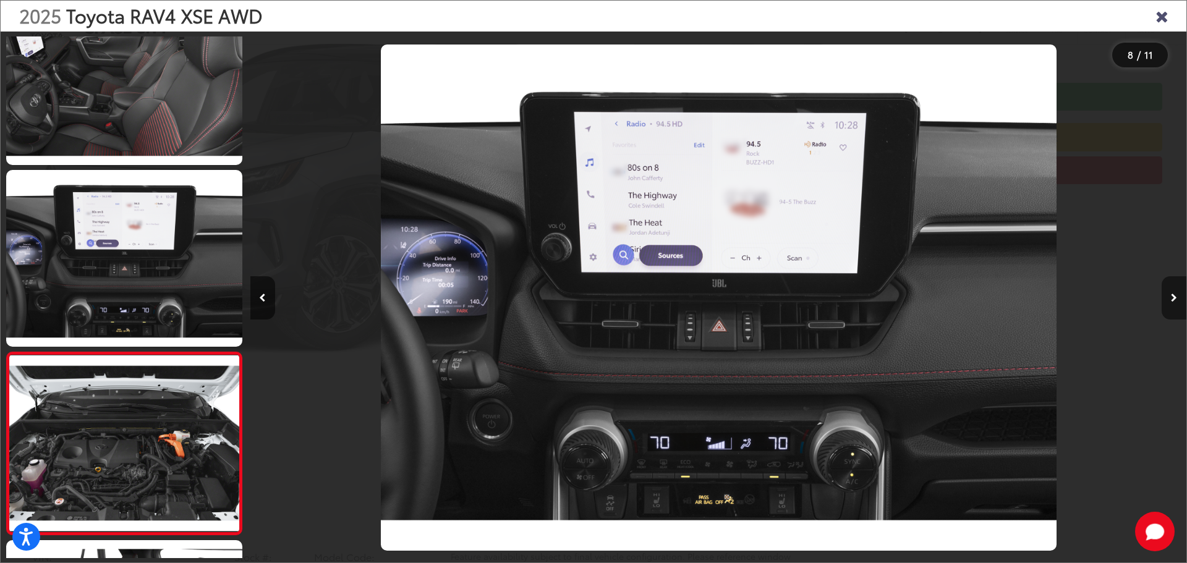
scroll to position [0, 6273]
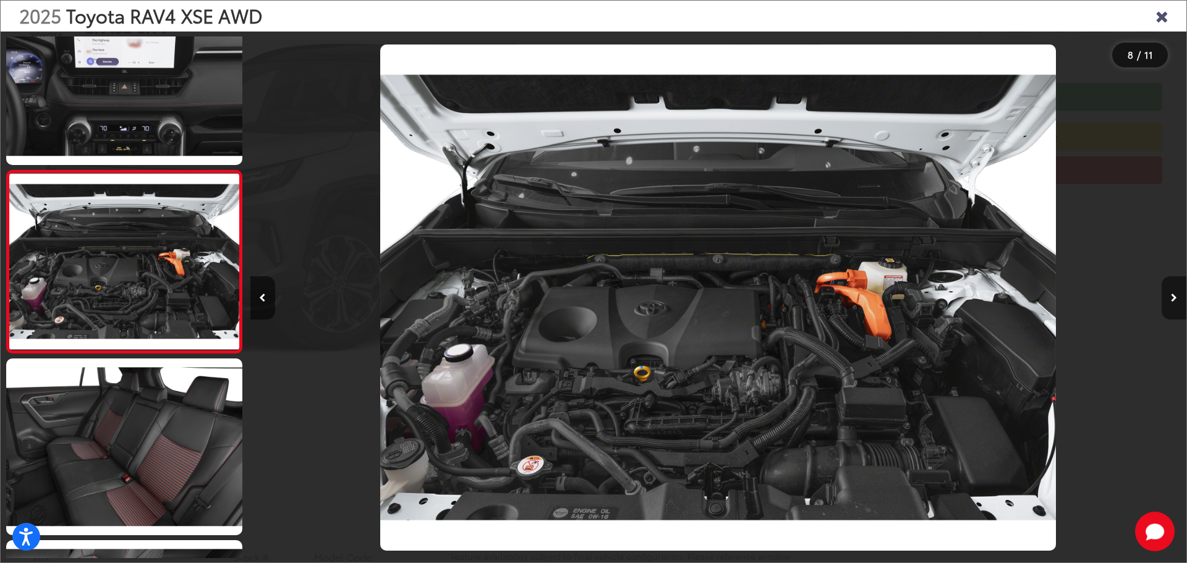
click at [1177, 295] on button "Next image" at bounding box center [1173, 297] width 25 height 43
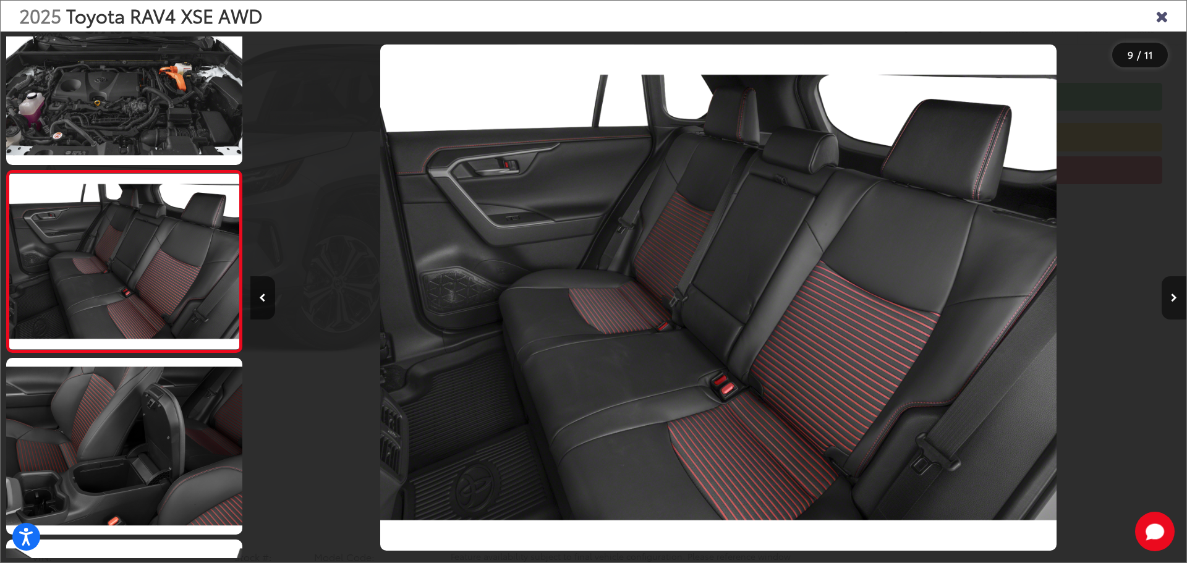
click at [1177, 295] on button "Next image" at bounding box center [1173, 297] width 25 height 43
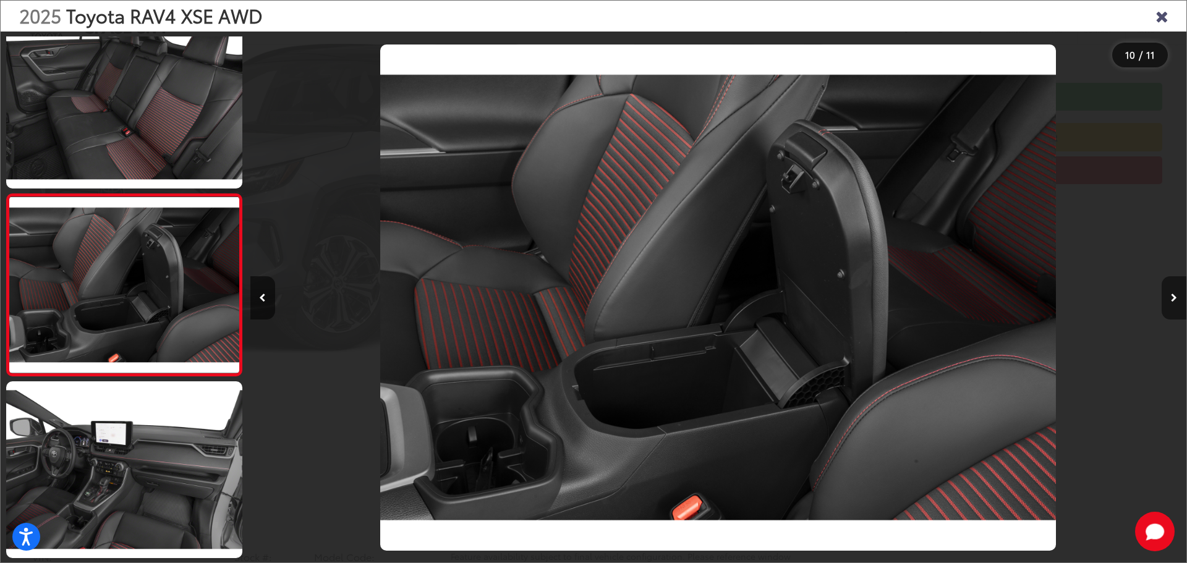
click at [1177, 295] on button "Next image" at bounding box center [1173, 297] width 25 height 43
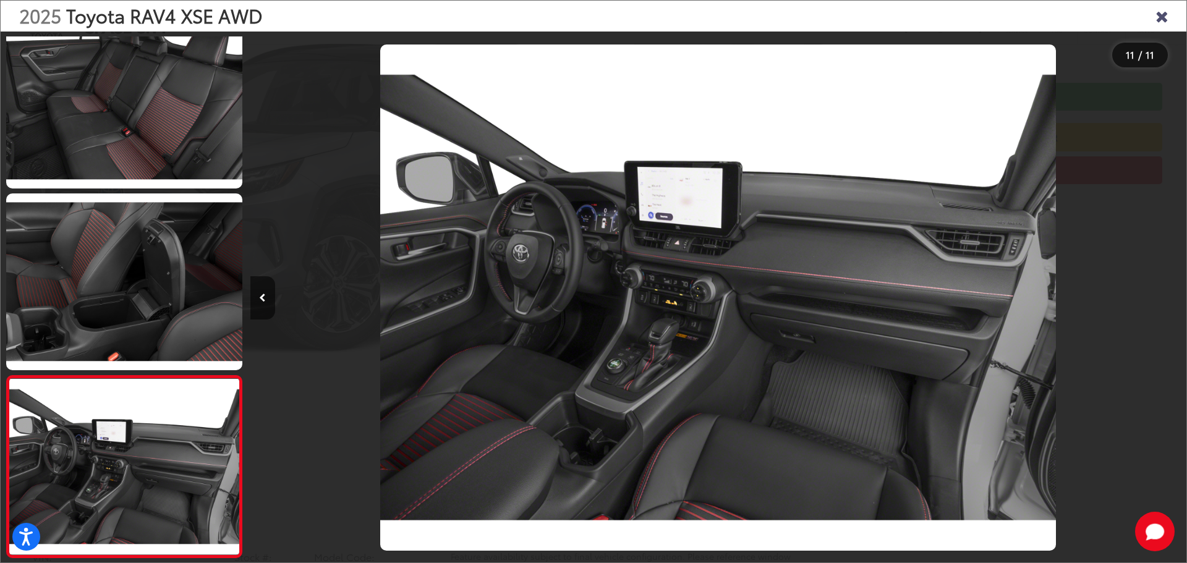
click at [1177, 302] on div at bounding box center [1069, 298] width 234 height 532
click at [1161, 12] on icon "Close gallery" at bounding box center [1161, 15] width 12 height 16
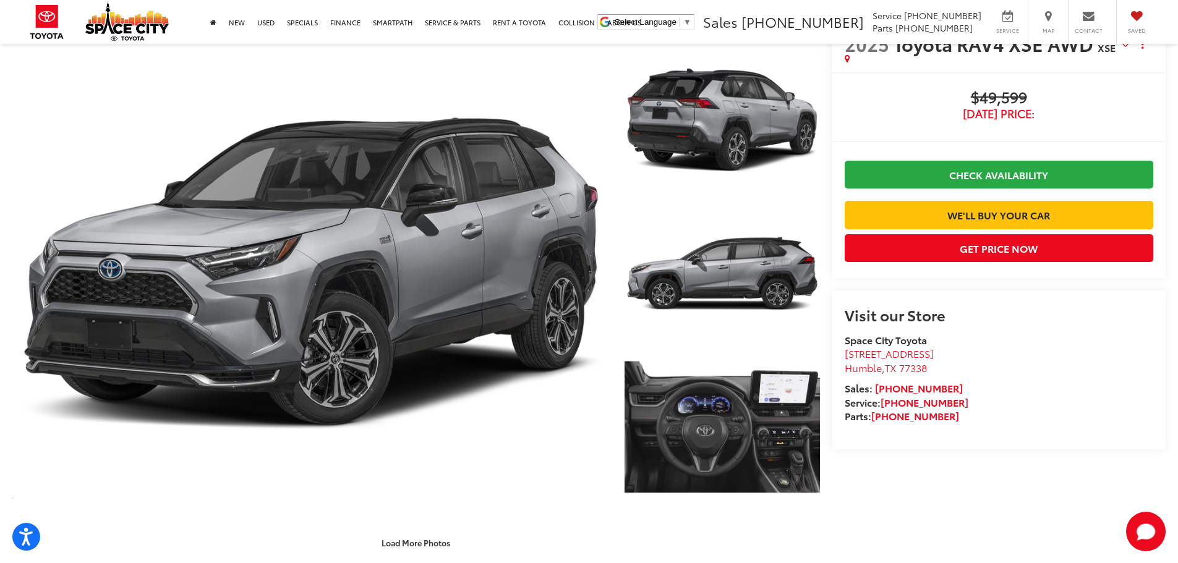
scroll to position [0, 0]
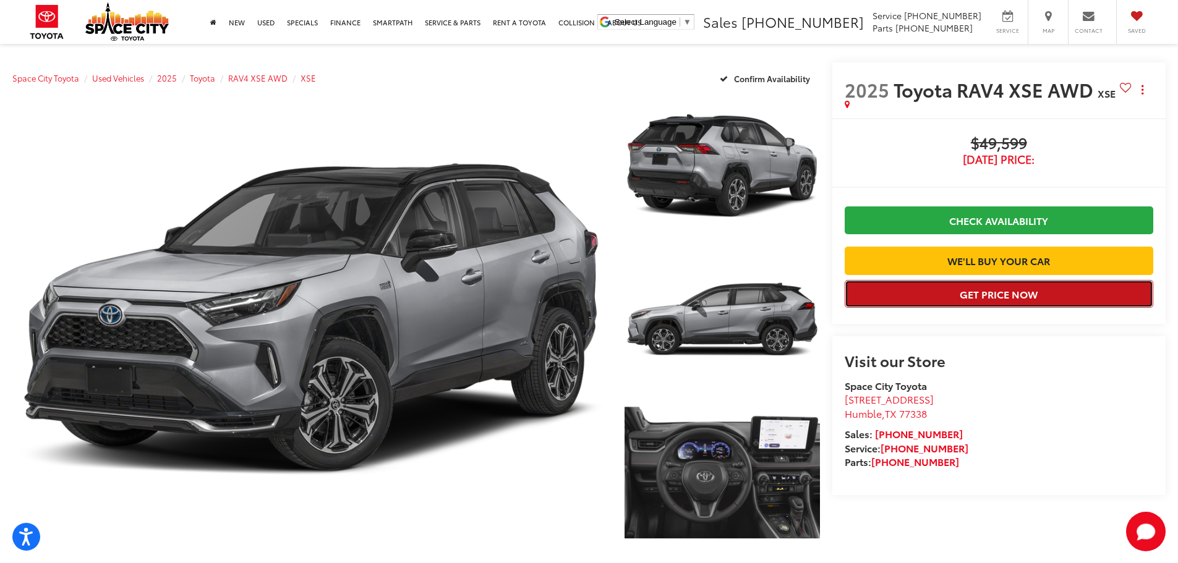
click at [1018, 308] on button "Get Price Now" at bounding box center [998, 294] width 308 height 28
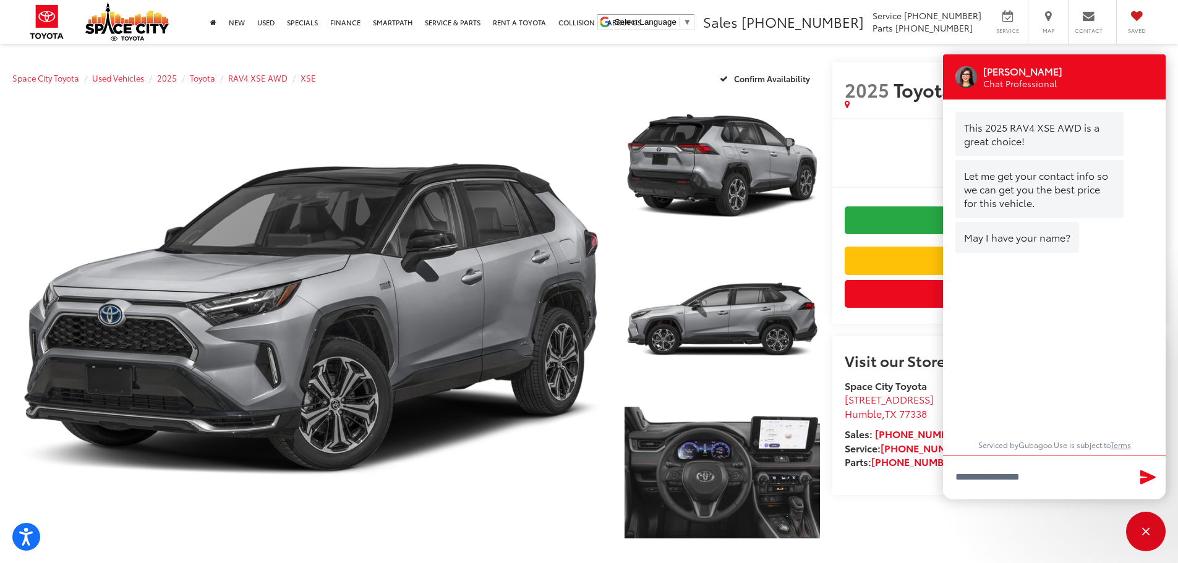
click at [1048, 555] on div "2025 Toyota RAV4 XSE AWD XSE Copy Link Share Print Buy $49,599 [DATE] Price: Ch…" at bounding box center [993, 321] width 346 height 519
click at [1146, 532] on div "Close" at bounding box center [1146, 532] width 8 height 8
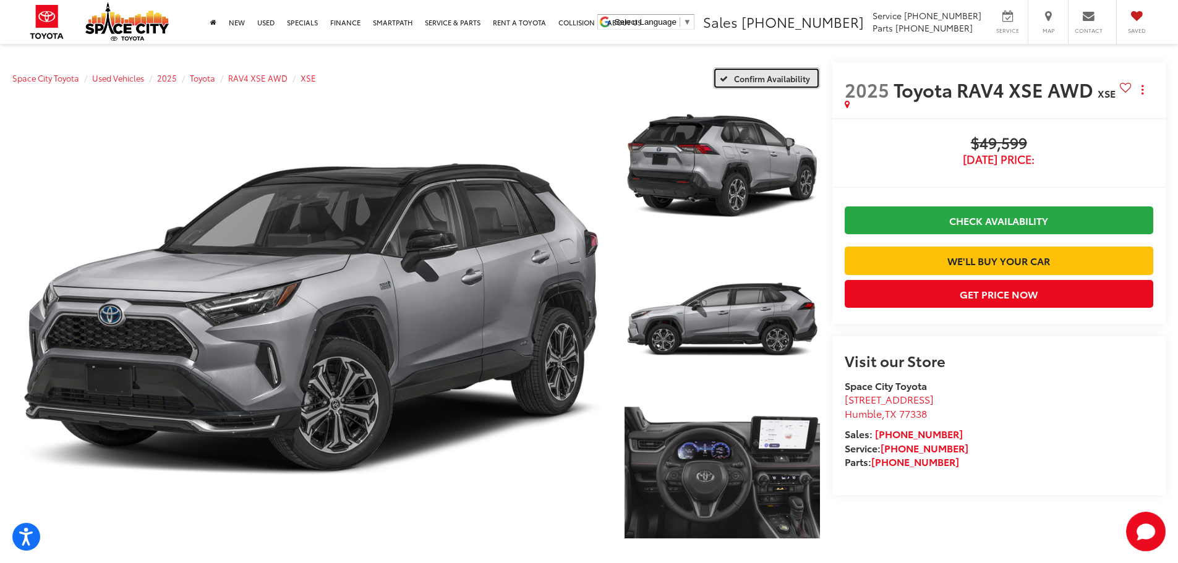
click at [774, 77] on span "Confirm Availability" at bounding box center [772, 78] width 76 height 11
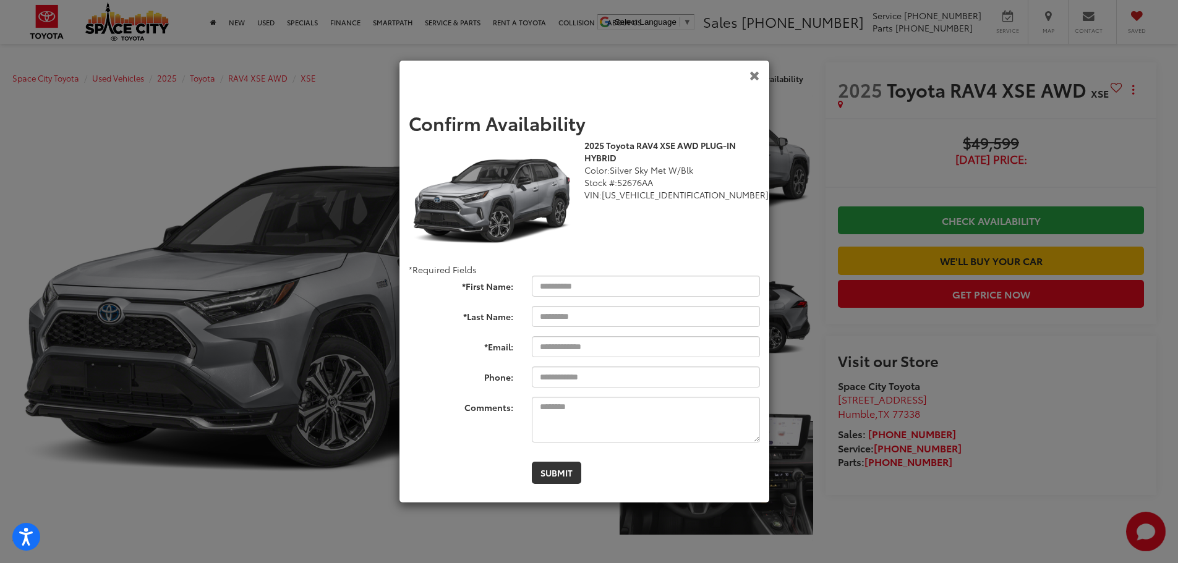
click at [758, 73] on icon "Close" at bounding box center [754, 75] width 11 height 13
